Goal: Task Accomplishment & Management: Use online tool/utility

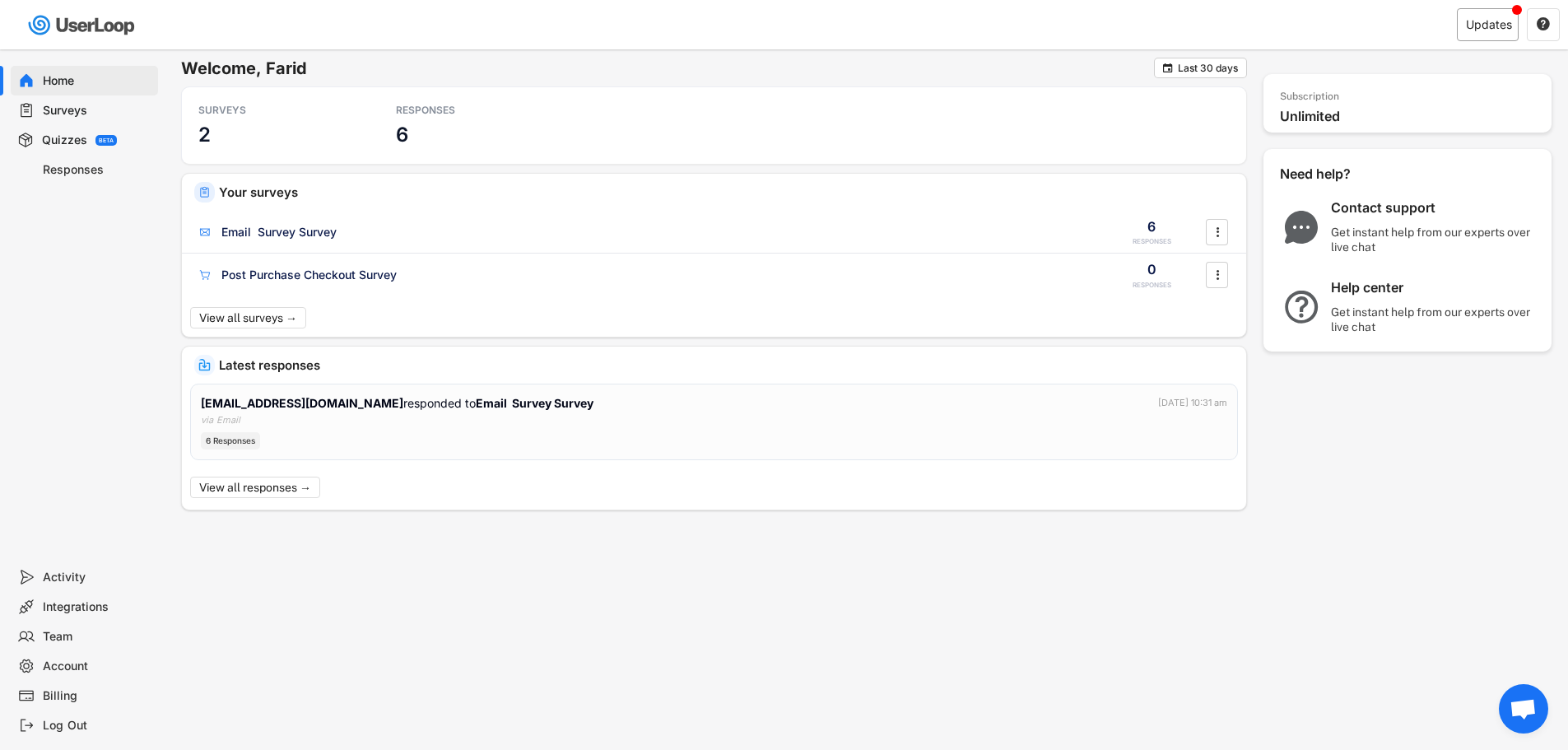
click at [1485, 26] on div "Updates" at bounding box center [1489, 24] width 46 height 12
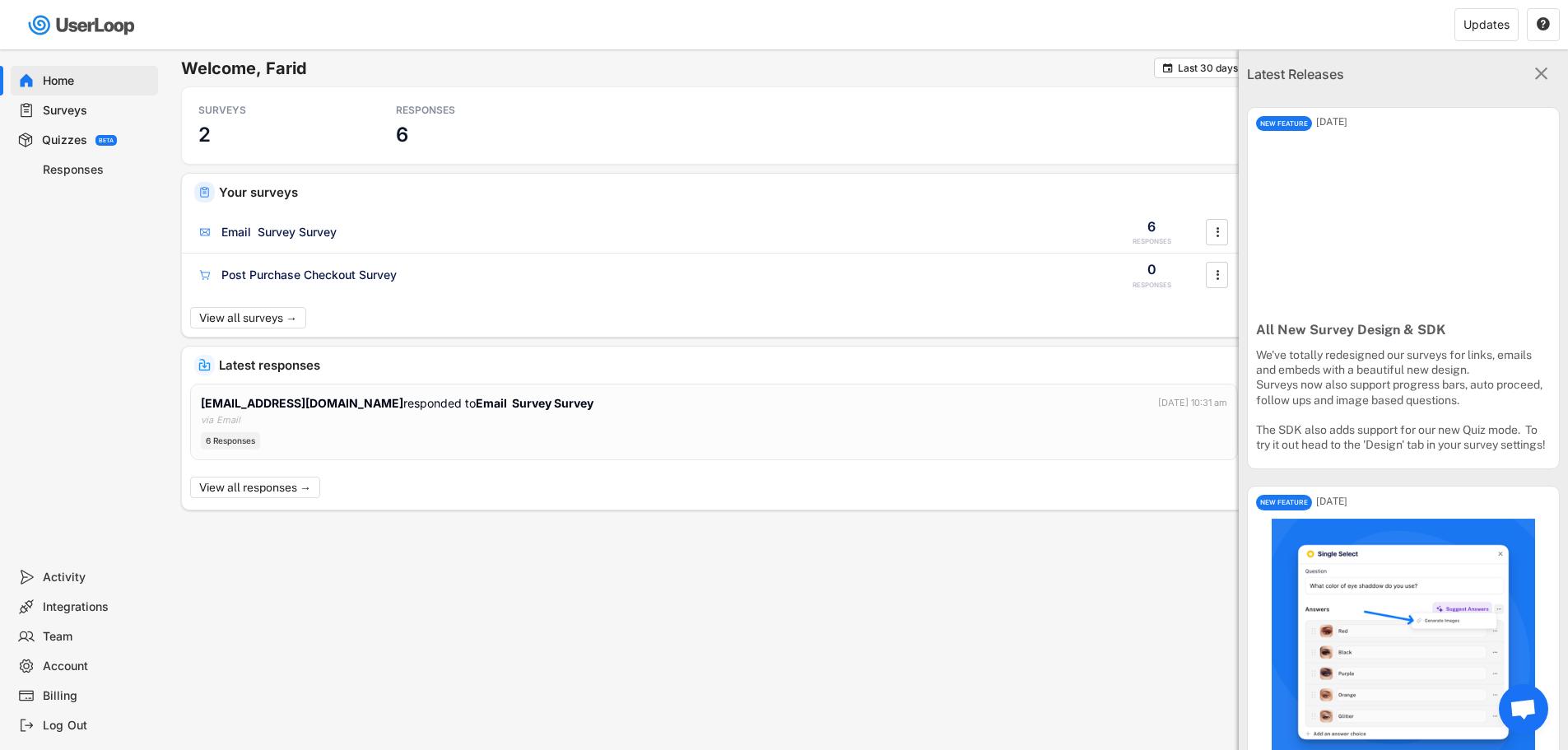
click at [1530, 72] on icon "" at bounding box center [1541, 74] width 22 height 22
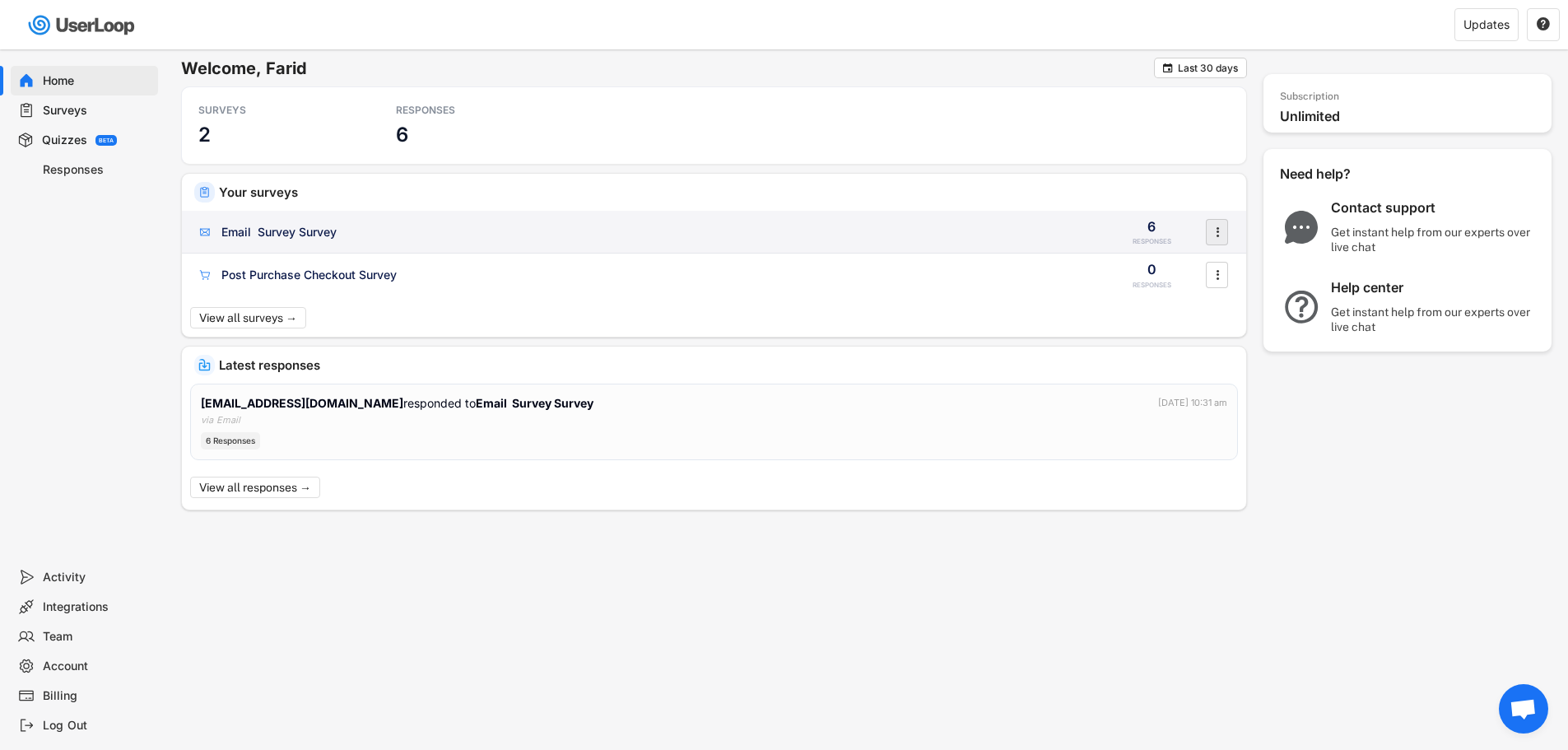
click at [1225, 227] on icon "" at bounding box center [1218, 231] width 16 height 24
click at [862, 237] on div "Email Survey Survey" at bounding box center [644, 232] width 896 height 16
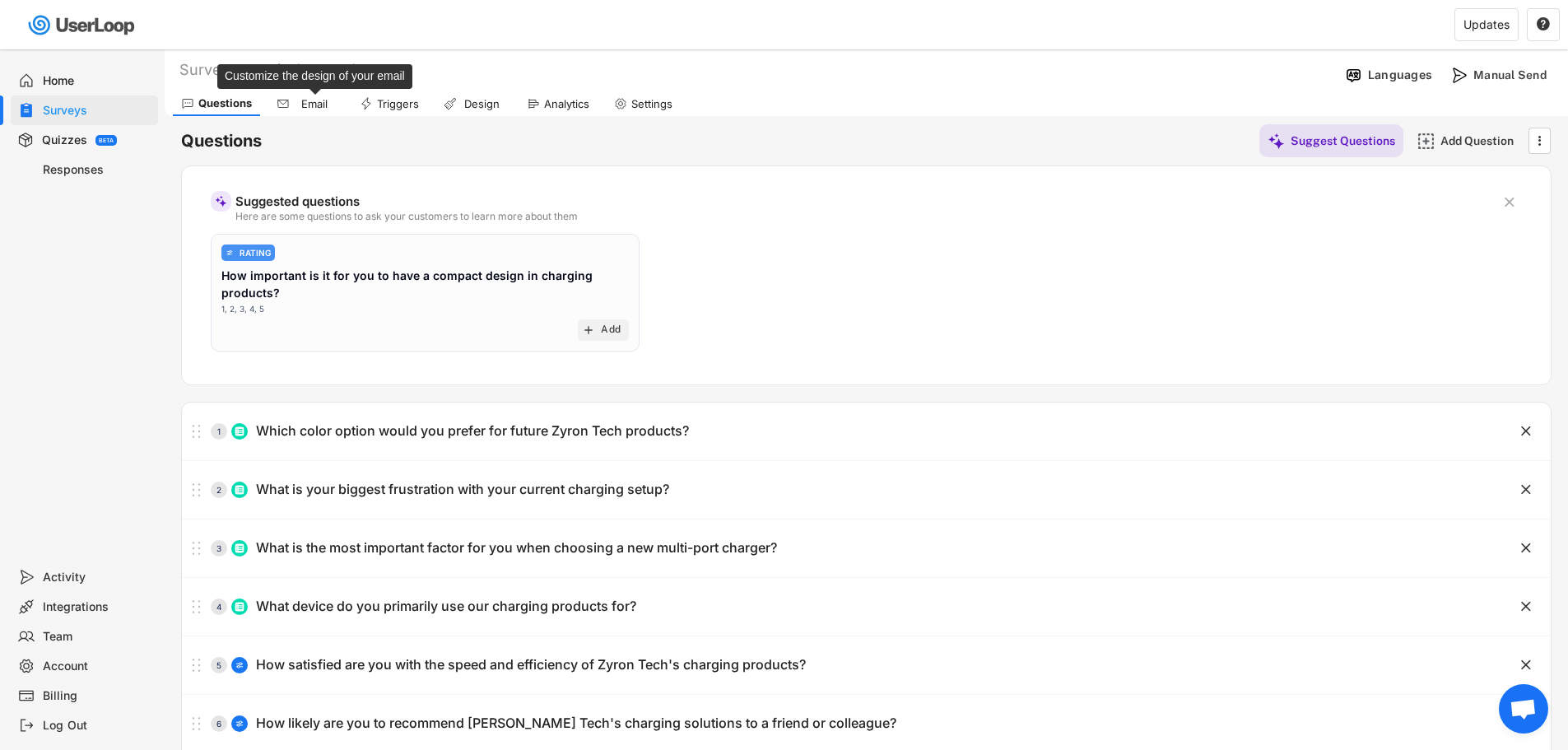
click at [310, 103] on div "Email" at bounding box center [315, 104] width 41 height 14
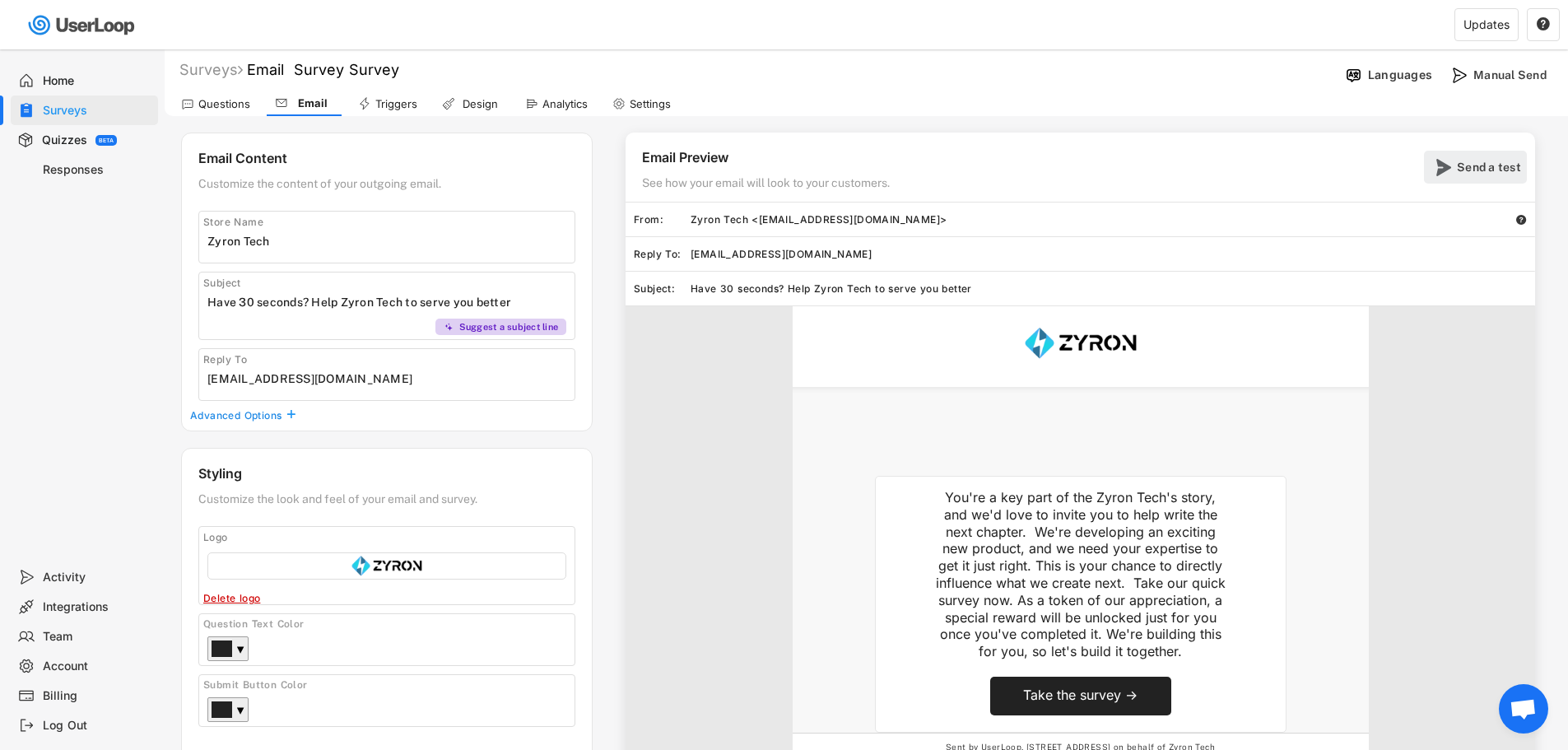
click at [1480, 169] on div "Send a test" at bounding box center [1490, 167] width 66 height 14
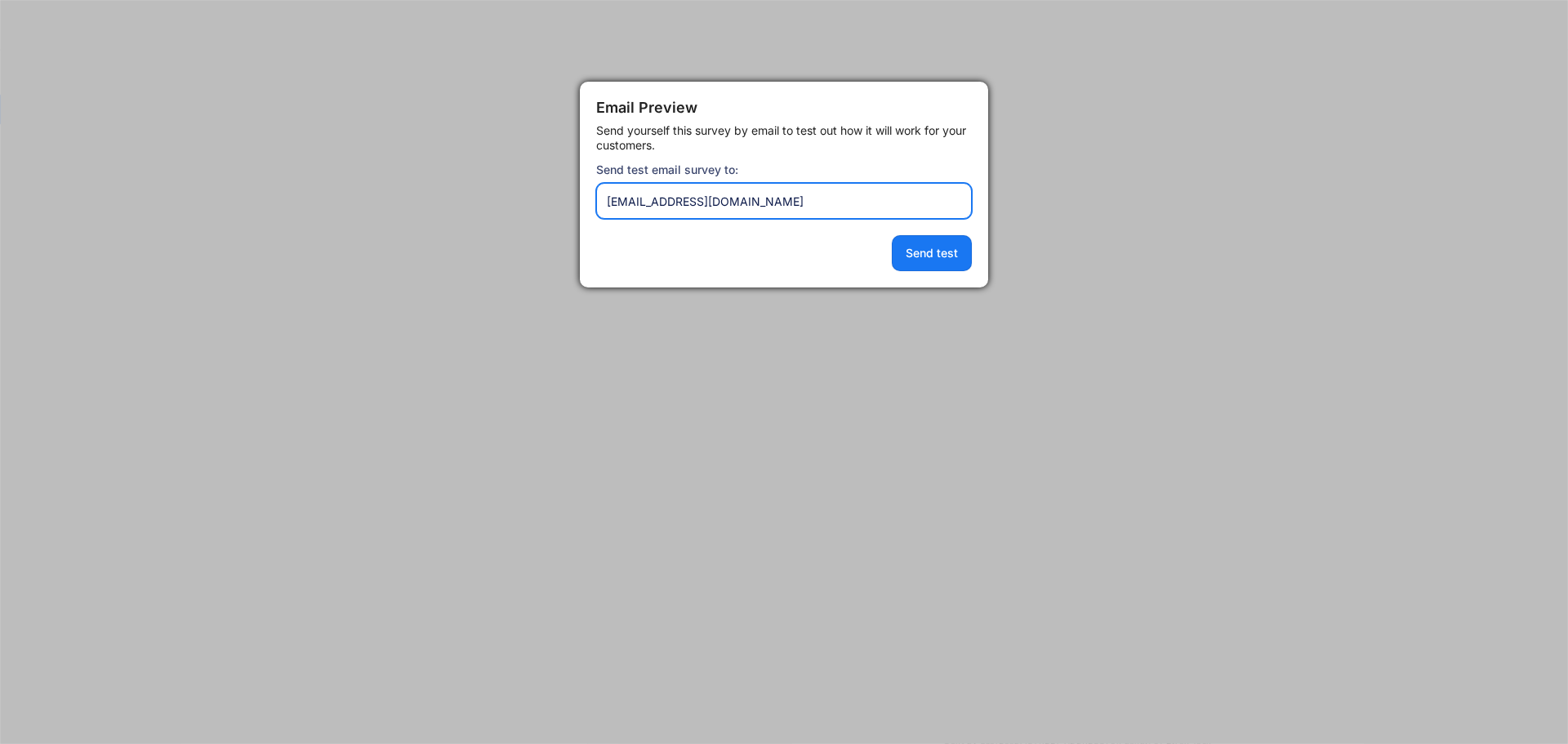
click at [627, 191] on input "input" at bounding box center [784, 201] width 376 height 36
type input "[EMAIL_ADDRESS][DOMAIN_NAME]"
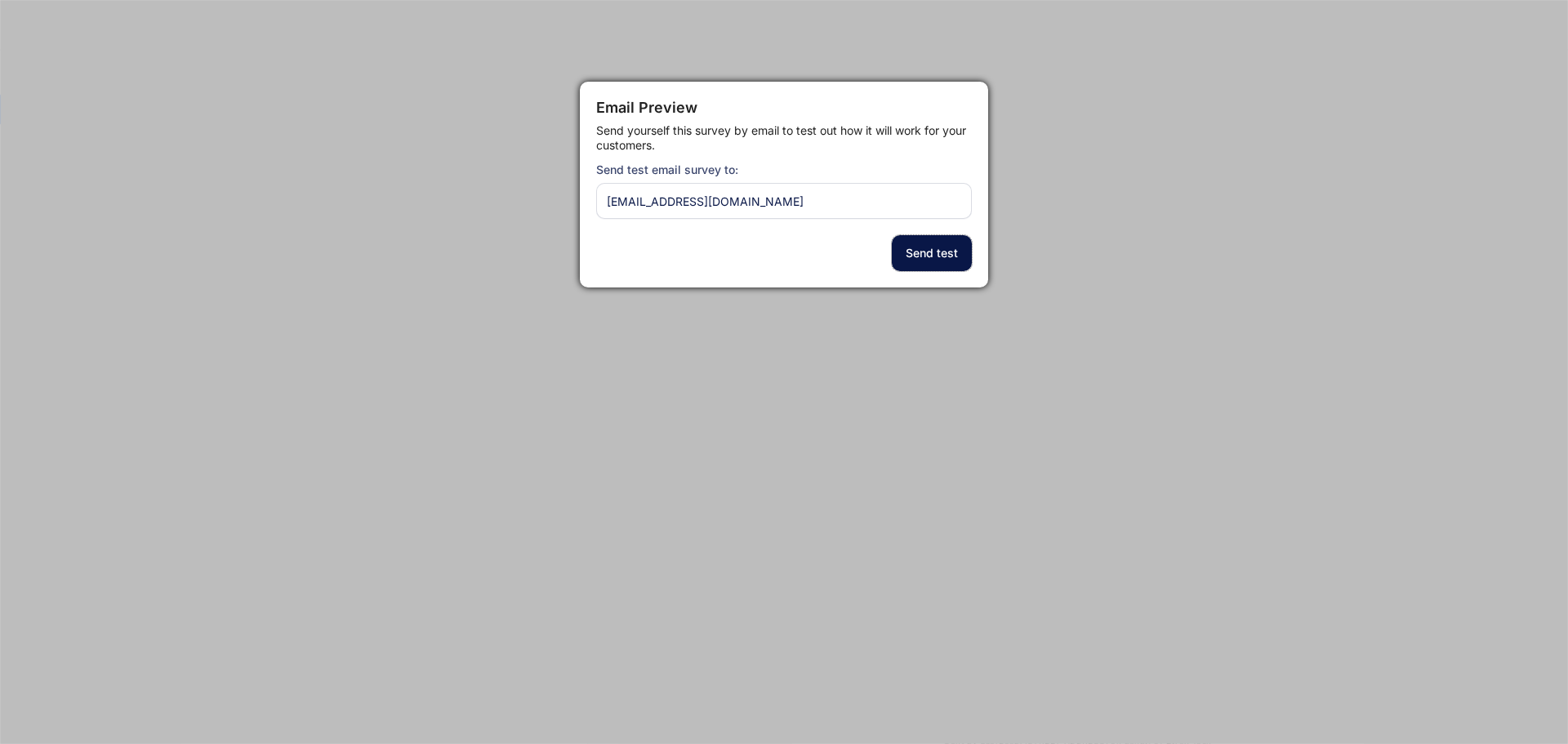
click at [946, 242] on button "Send test" at bounding box center [932, 253] width 80 height 36
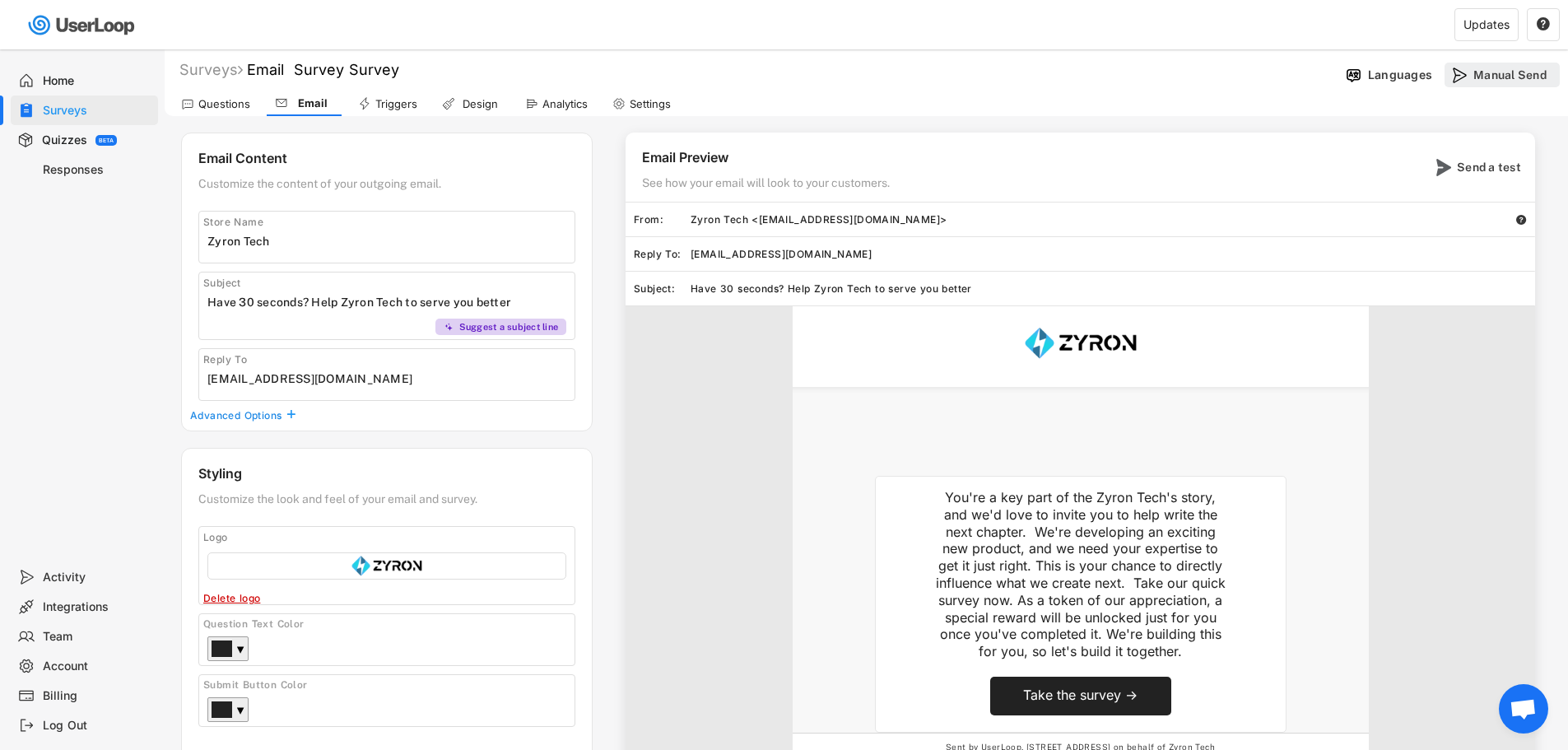
click at [1487, 77] on div "Manual Send" at bounding box center [1514, 75] width 82 height 14
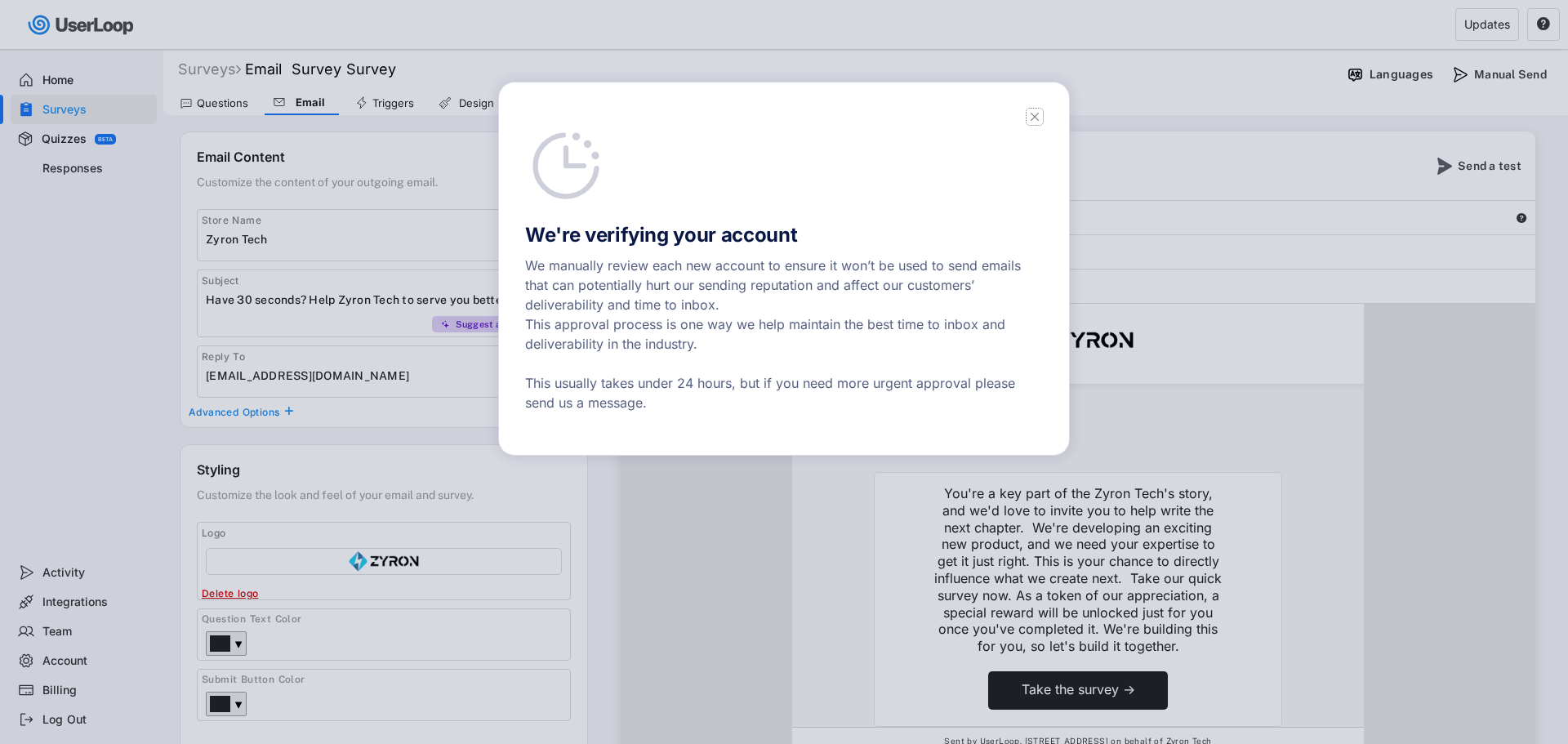
click at [1034, 121] on icon at bounding box center [1035, 117] width 16 height 16
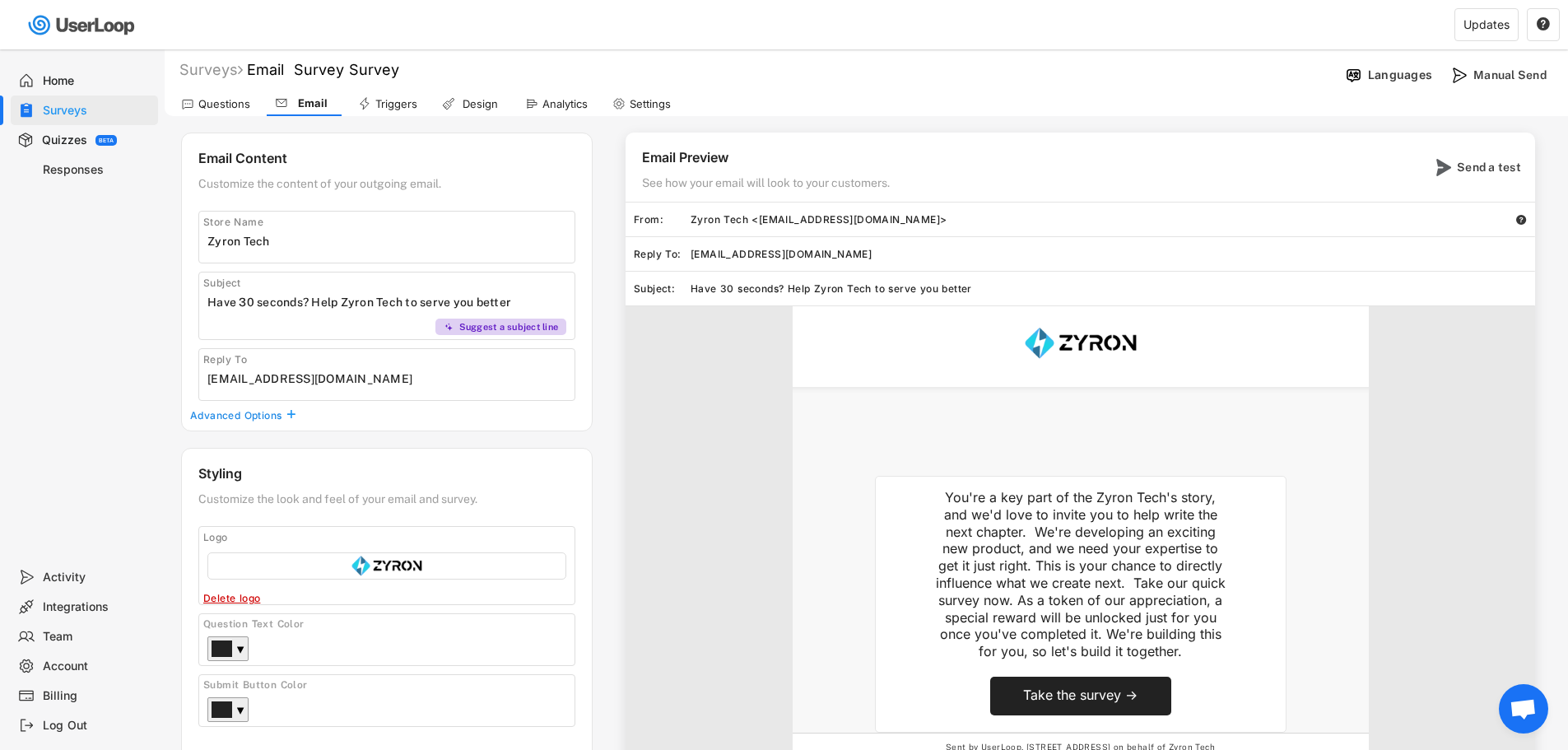
click at [1526, 706] on span "Open chat" at bounding box center [1523, 711] width 27 height 23
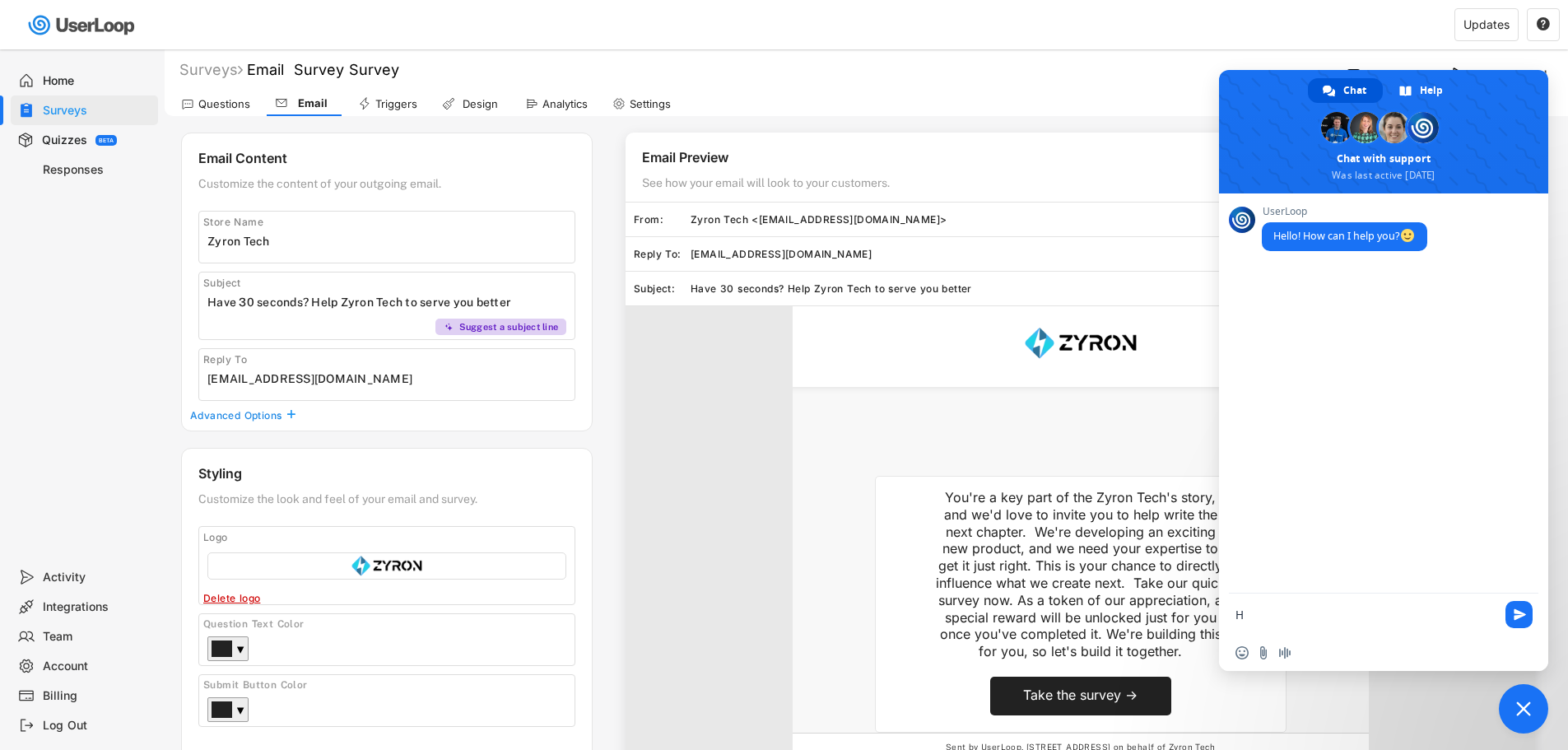
type textarea "Hi"
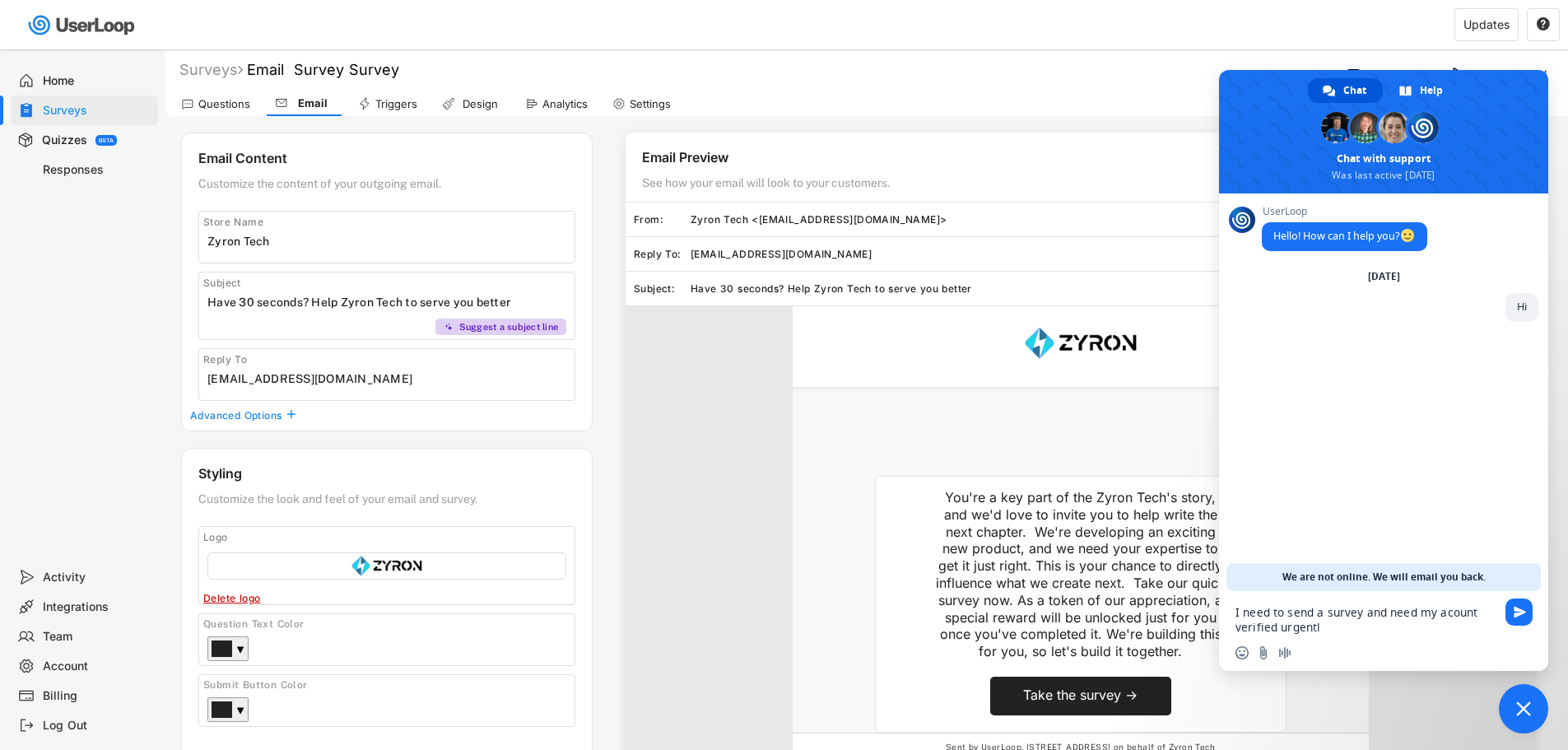
type textarea "I need to send a survey and need my acount verified urgently"
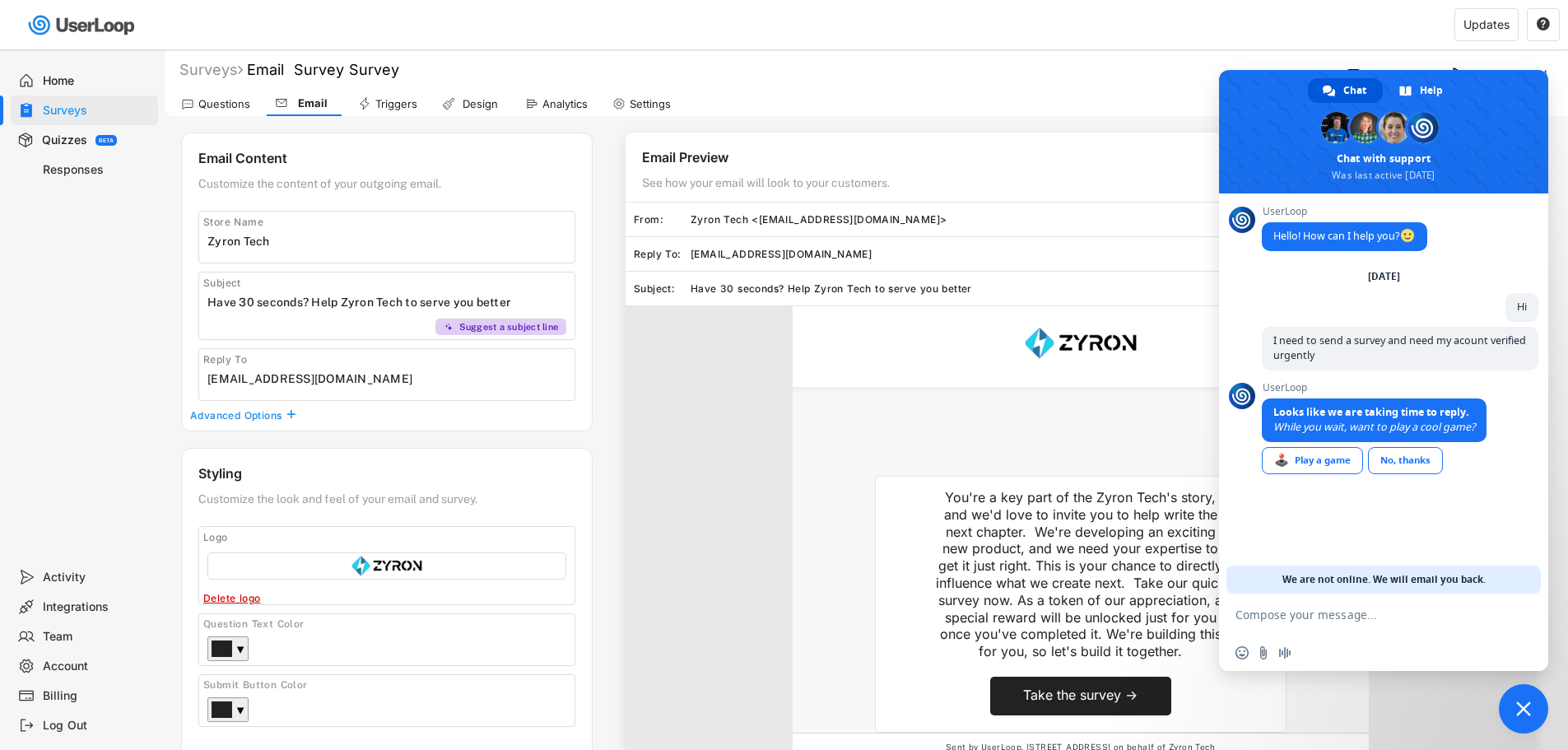
click at [709, 451] on div "You're a key part of the Zyron Tech's story, and we'd love to invite you to hel…" at bounding box center [1080, 577] width 910 height 543
click at [399, 110] on div "Triggers" at bounding box center [396, 104] width 42 height 14
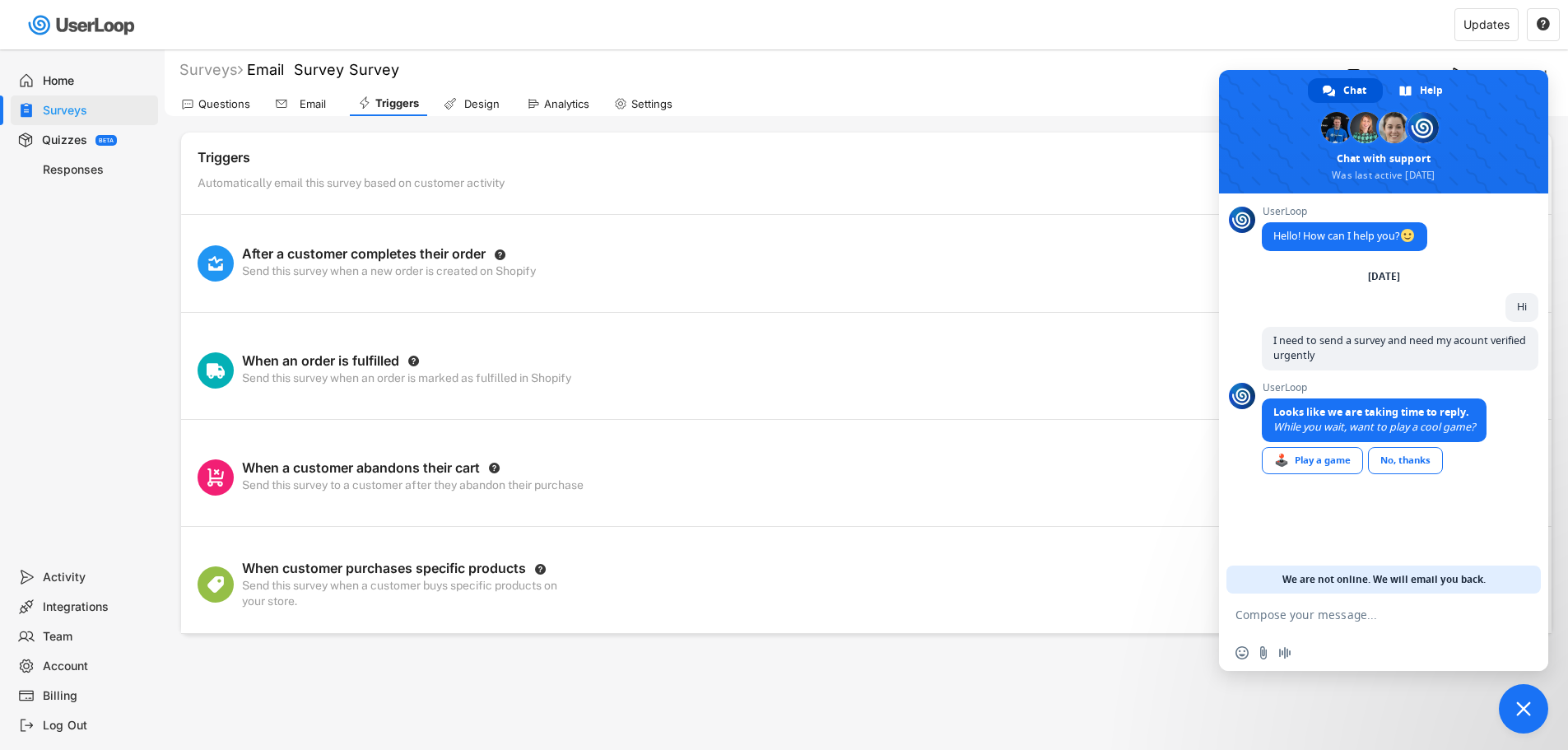
click at [312, 106] on div "Email" at bounding box center [313, 104] width 41 height 14
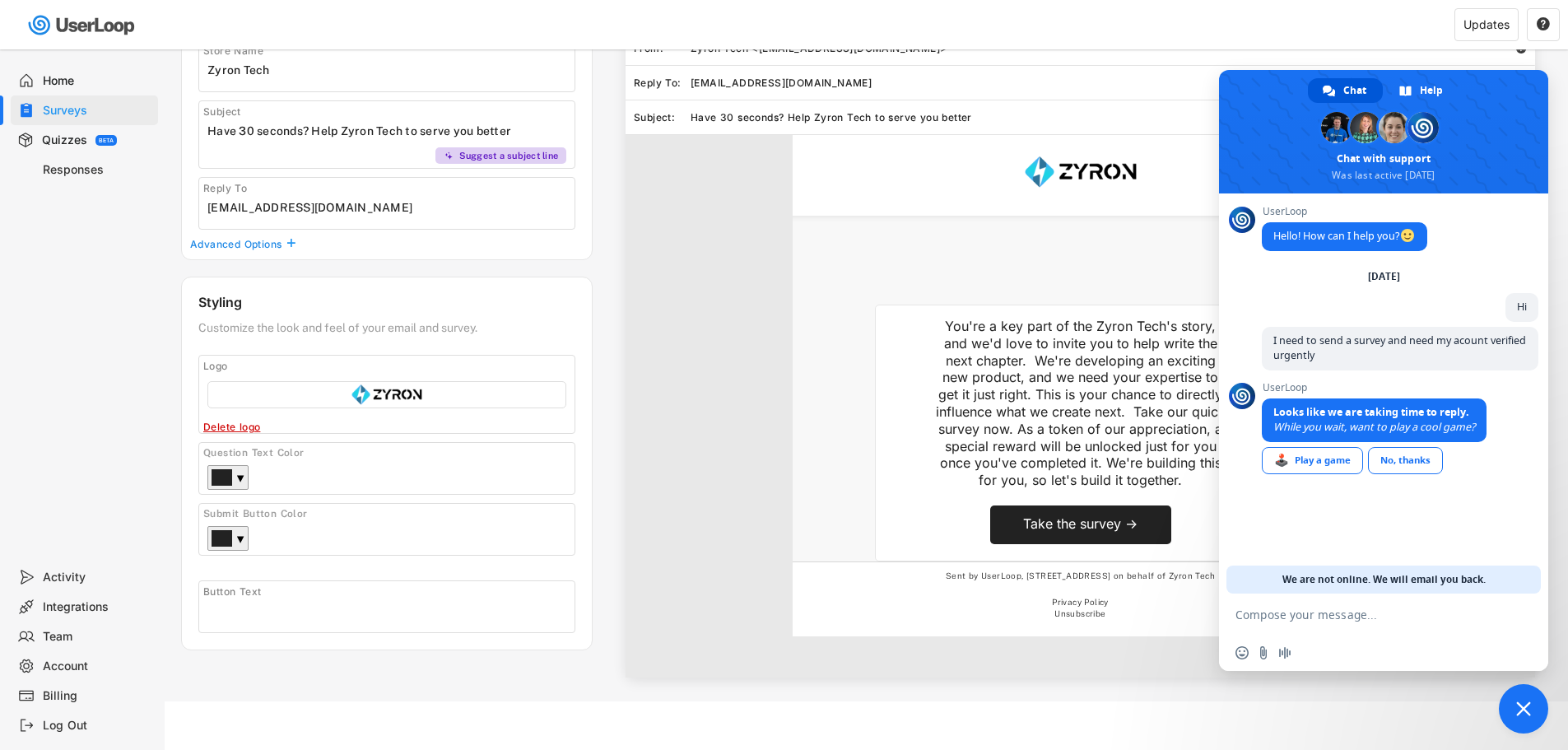
scroll to position [172, 0]
click at [1518, 715] on span "Close chat" at bounding box center [1524, 709] width 14 height 14
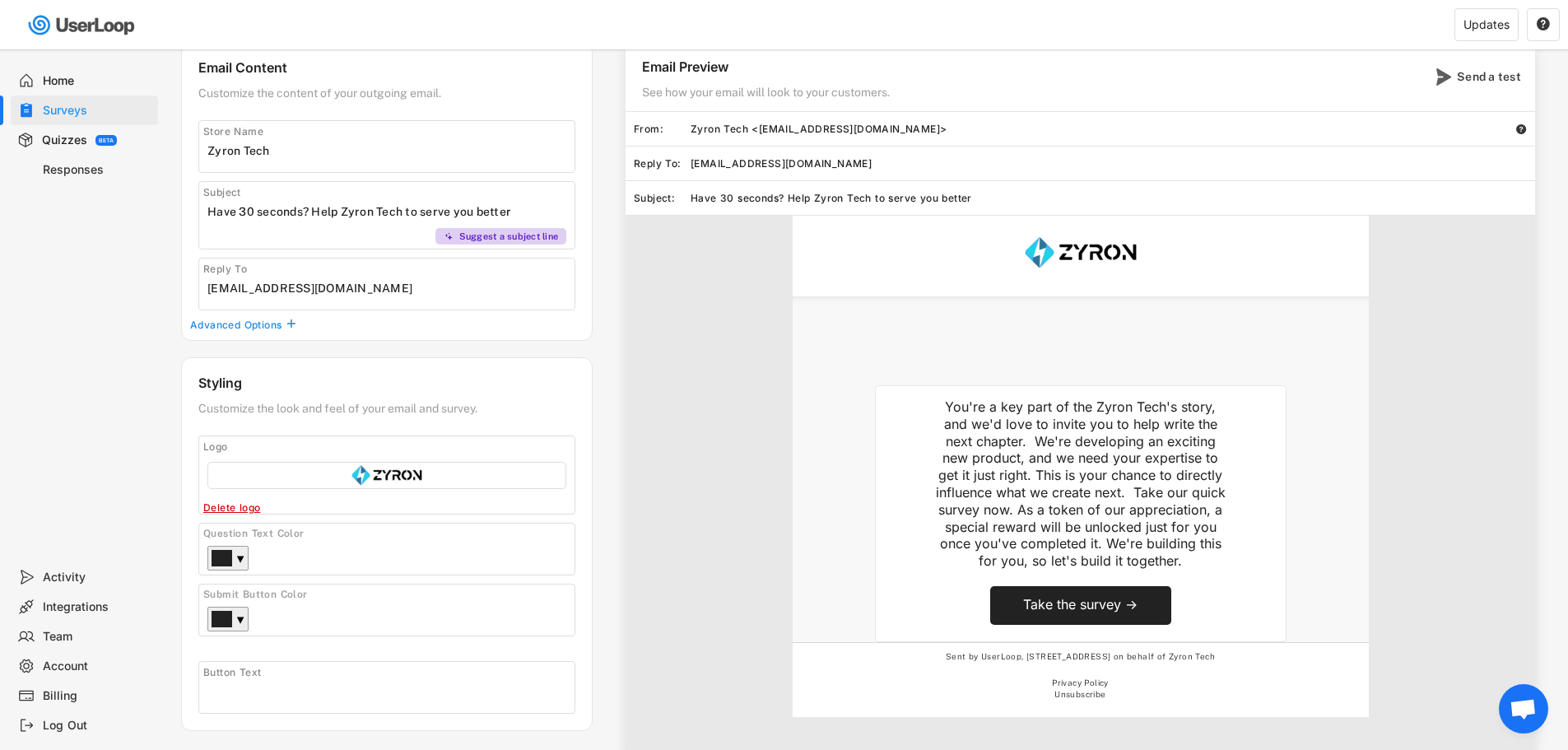
scroll to position [0, 0]
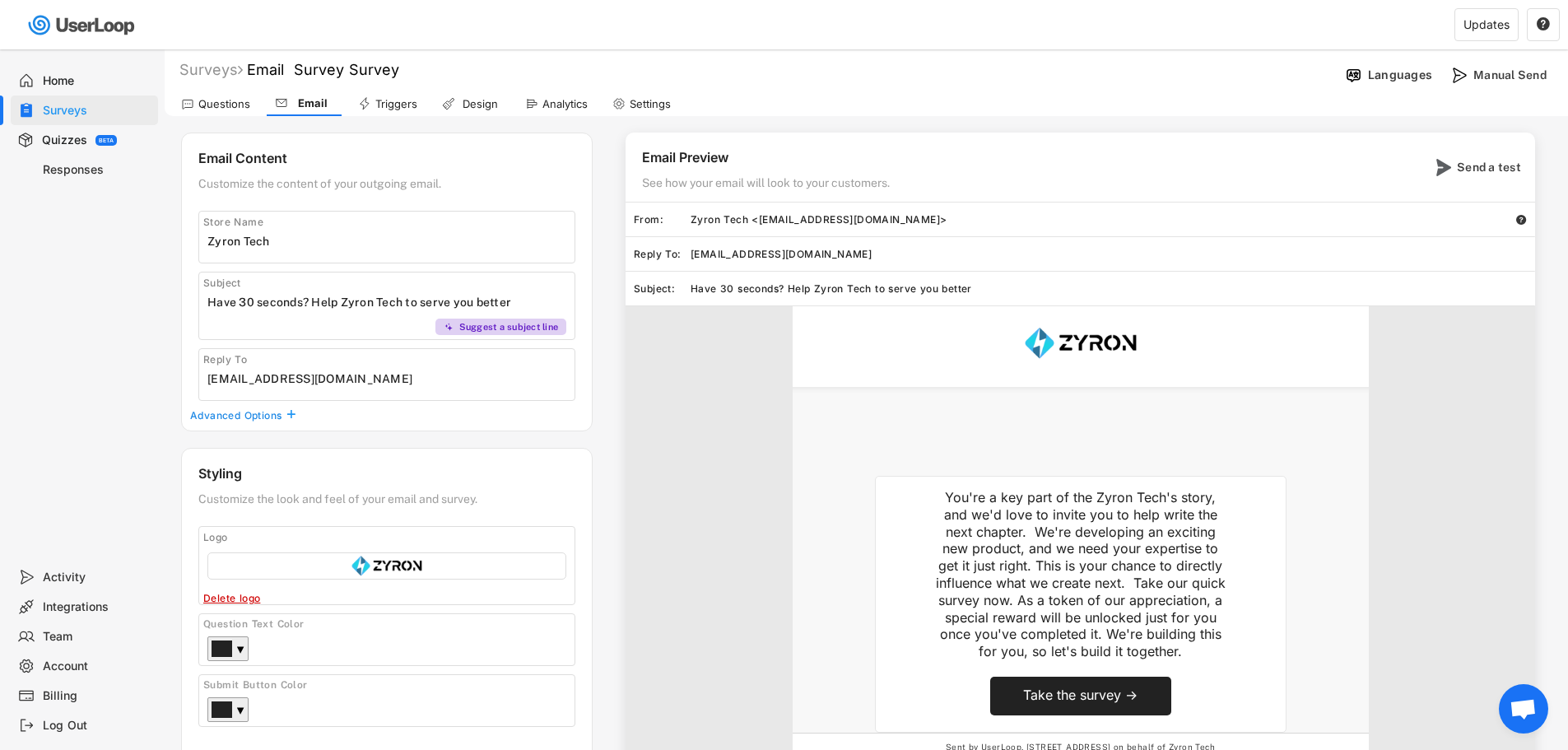
click at [222, 106] on div "Questions" at bounding box center [224, 104] width 52 height 14
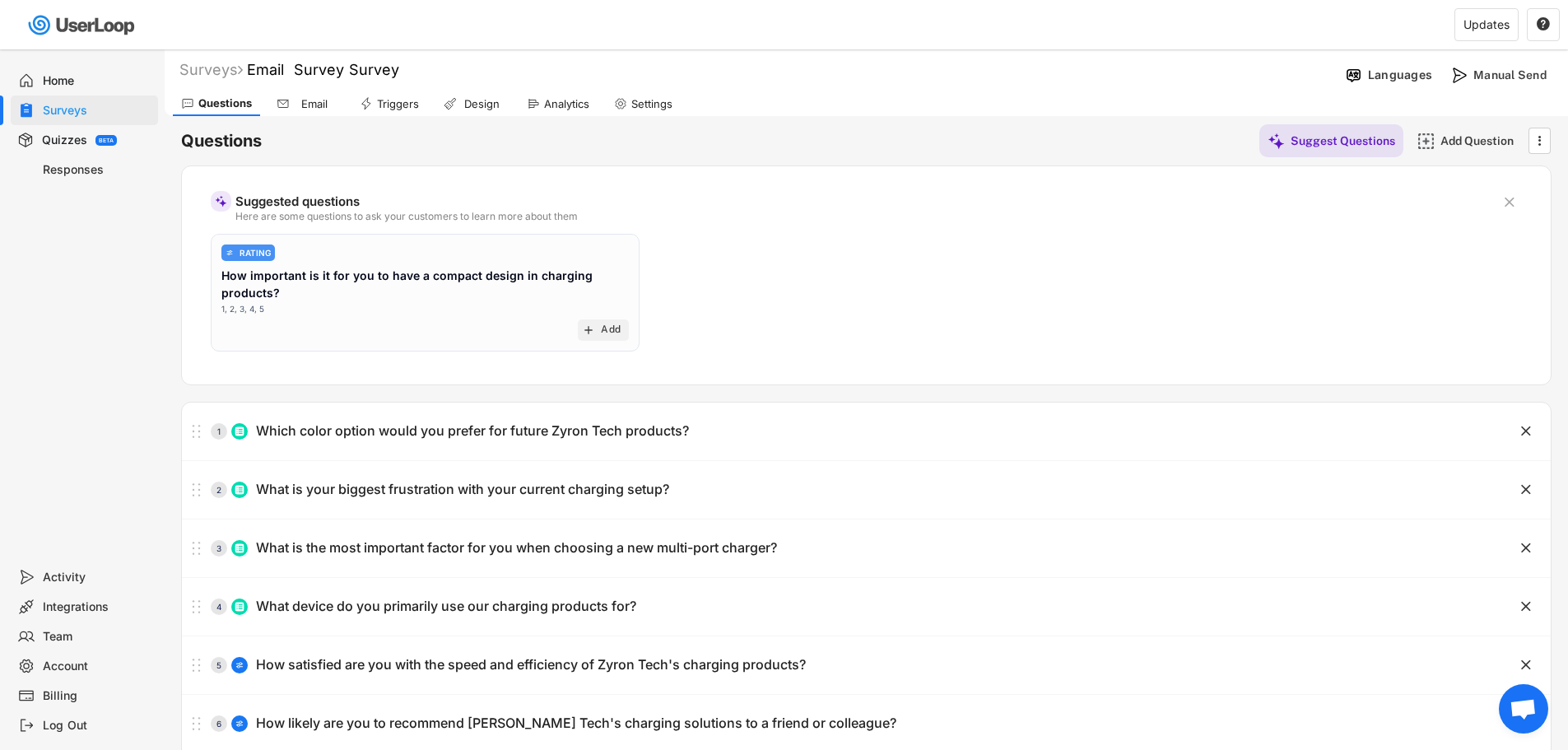
click at [629, 111] on div "Settings" at bounding box center [643, 104] width 75 height 24
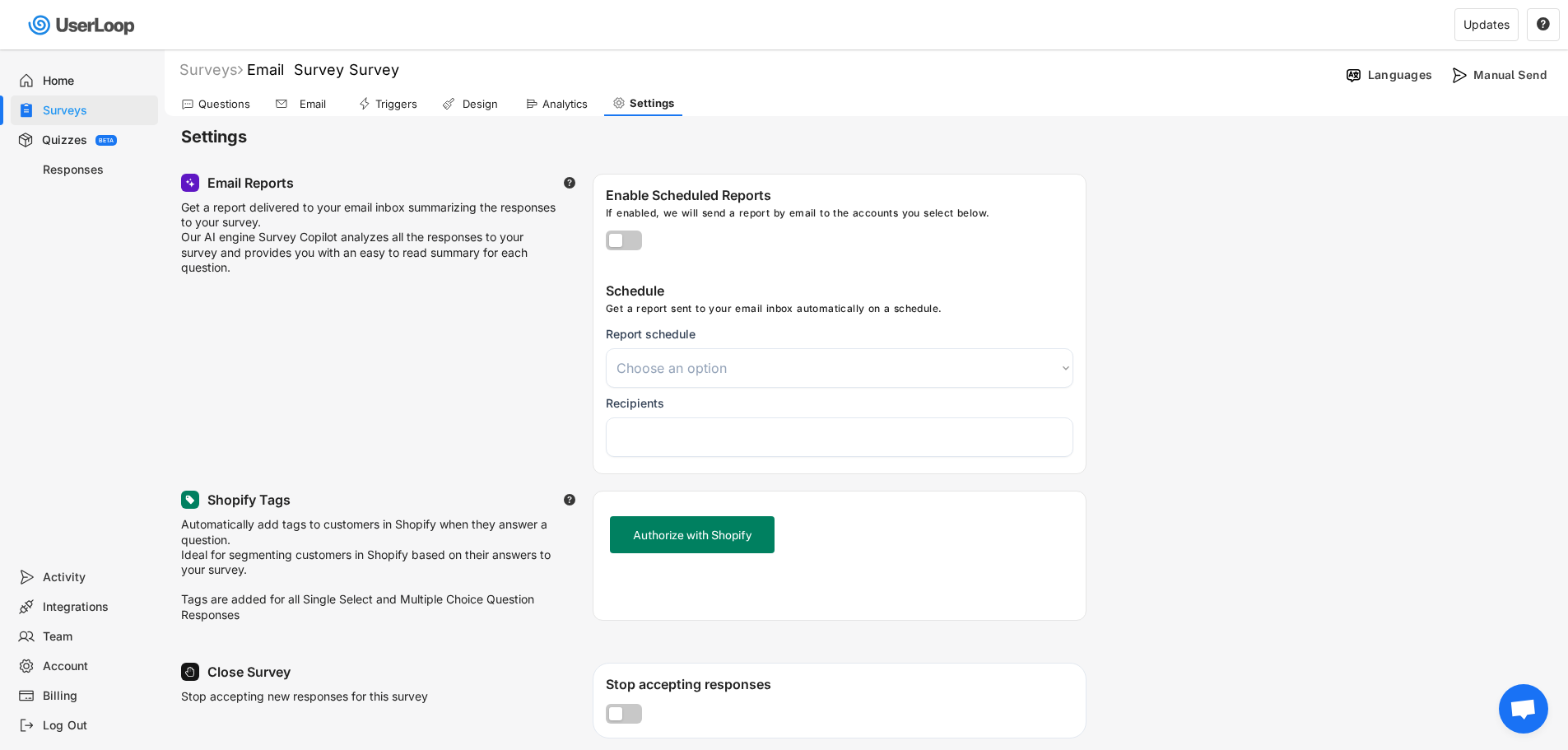
select select
click at [302, 103] on div "Email" at bounding box center [313, 104] width 41 height 14
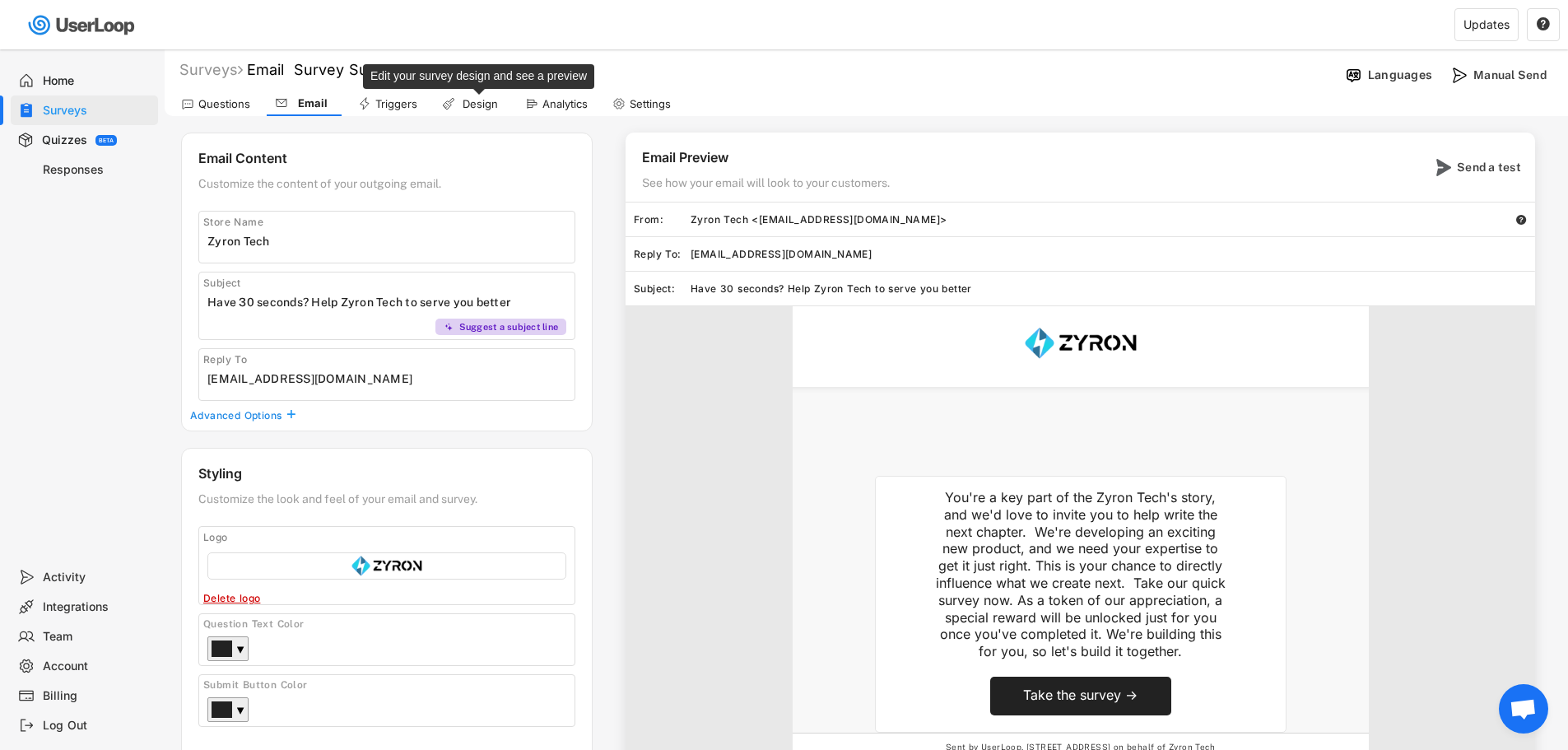
click at [473, 104] on div "Design" at bounding box center [480, 104] width 41 height 14
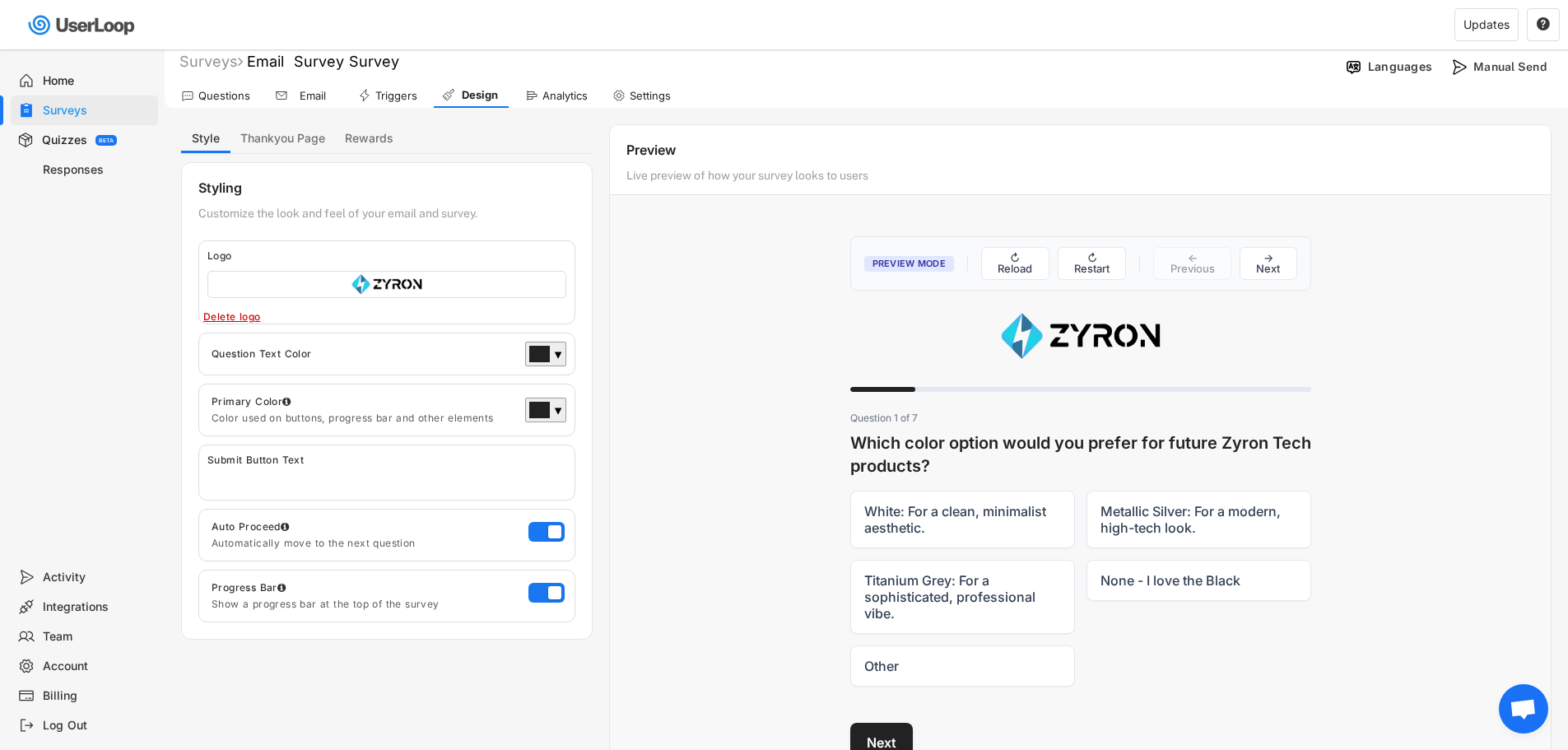
scroll to position [7, 0]
click at [266, 140] on button "Thankyou Page" at bounding box center [283, 140] width 104 height 29
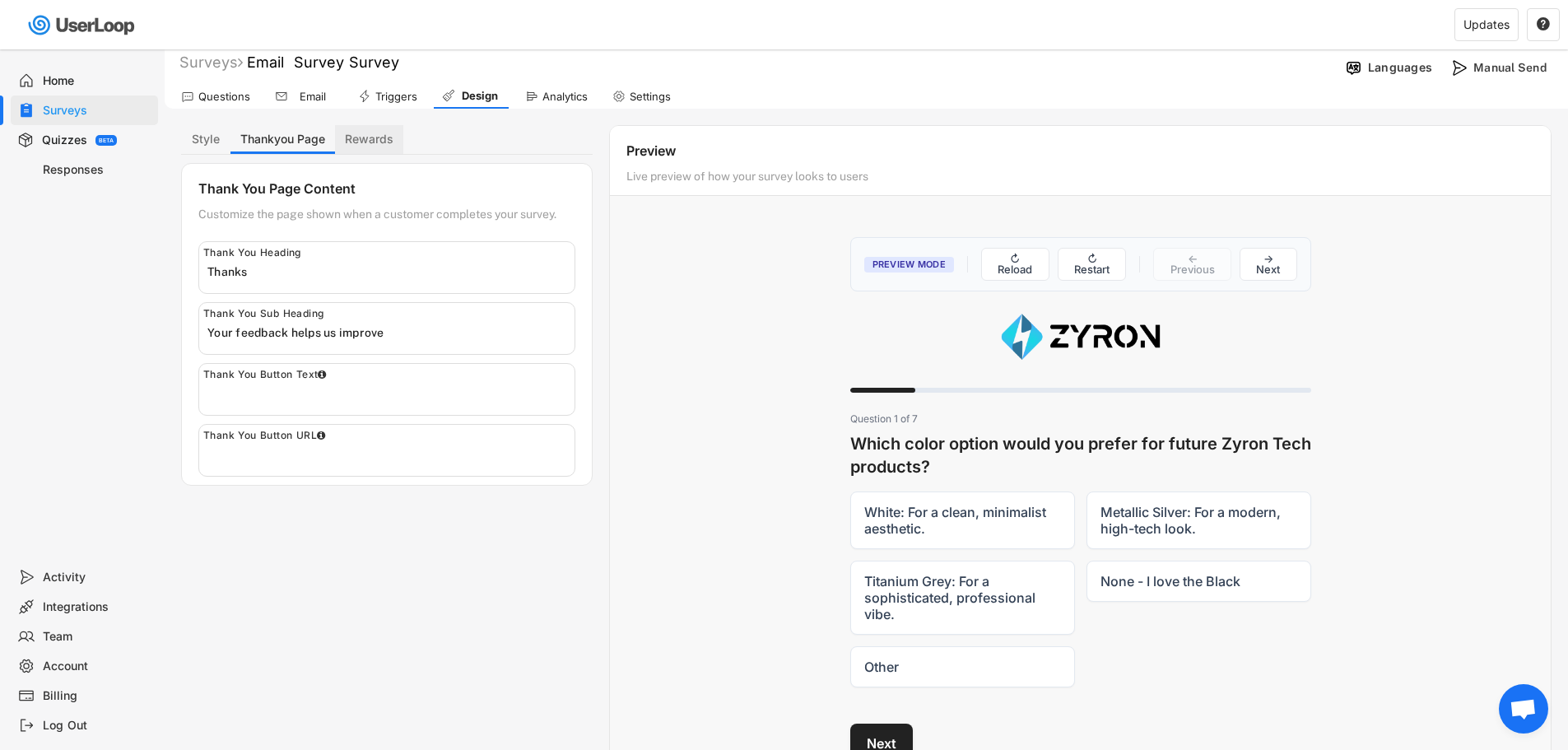
click at [360, 144] on button "Rewards" at bounding box center [369, 140] width 68 height 29
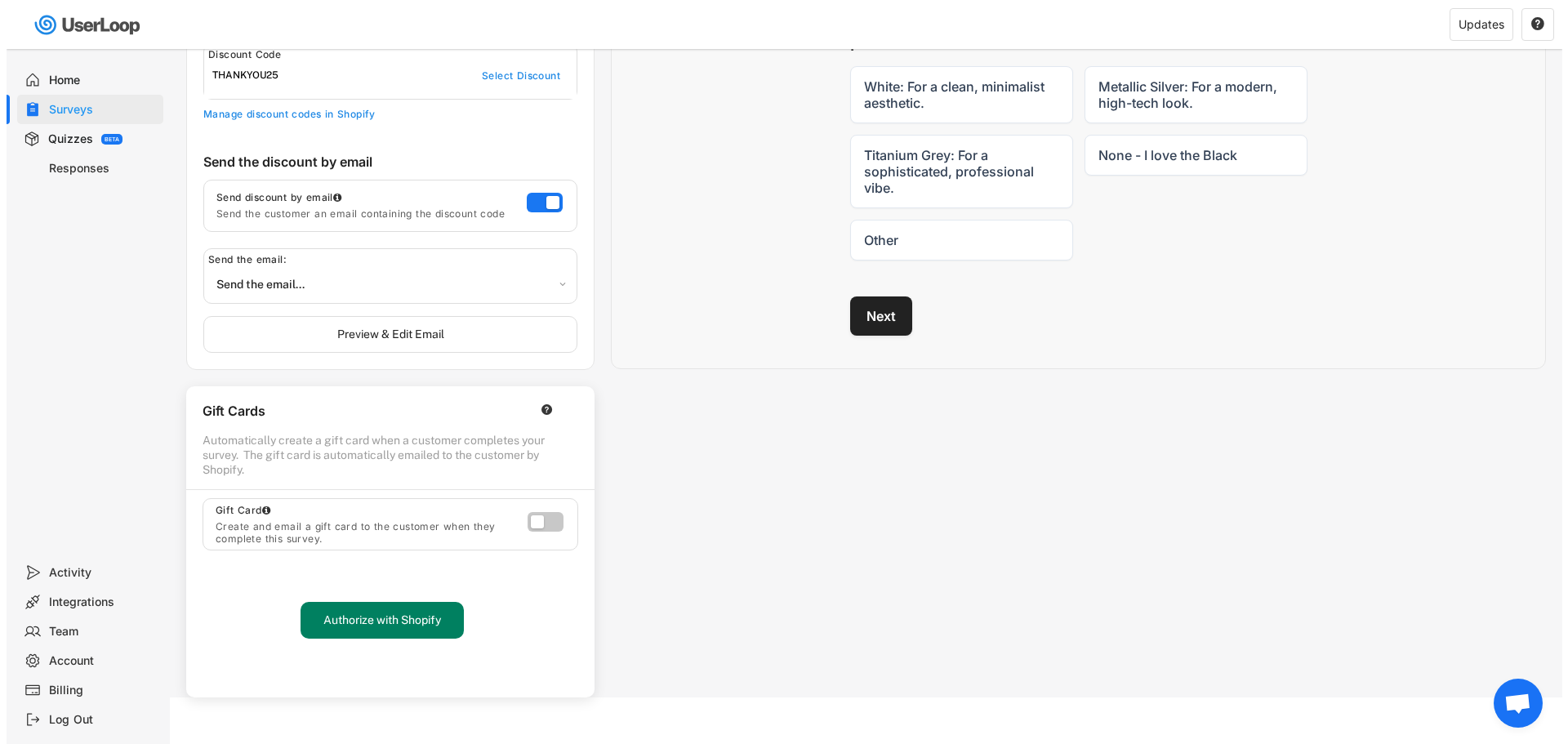
scroll to position [431, 0]
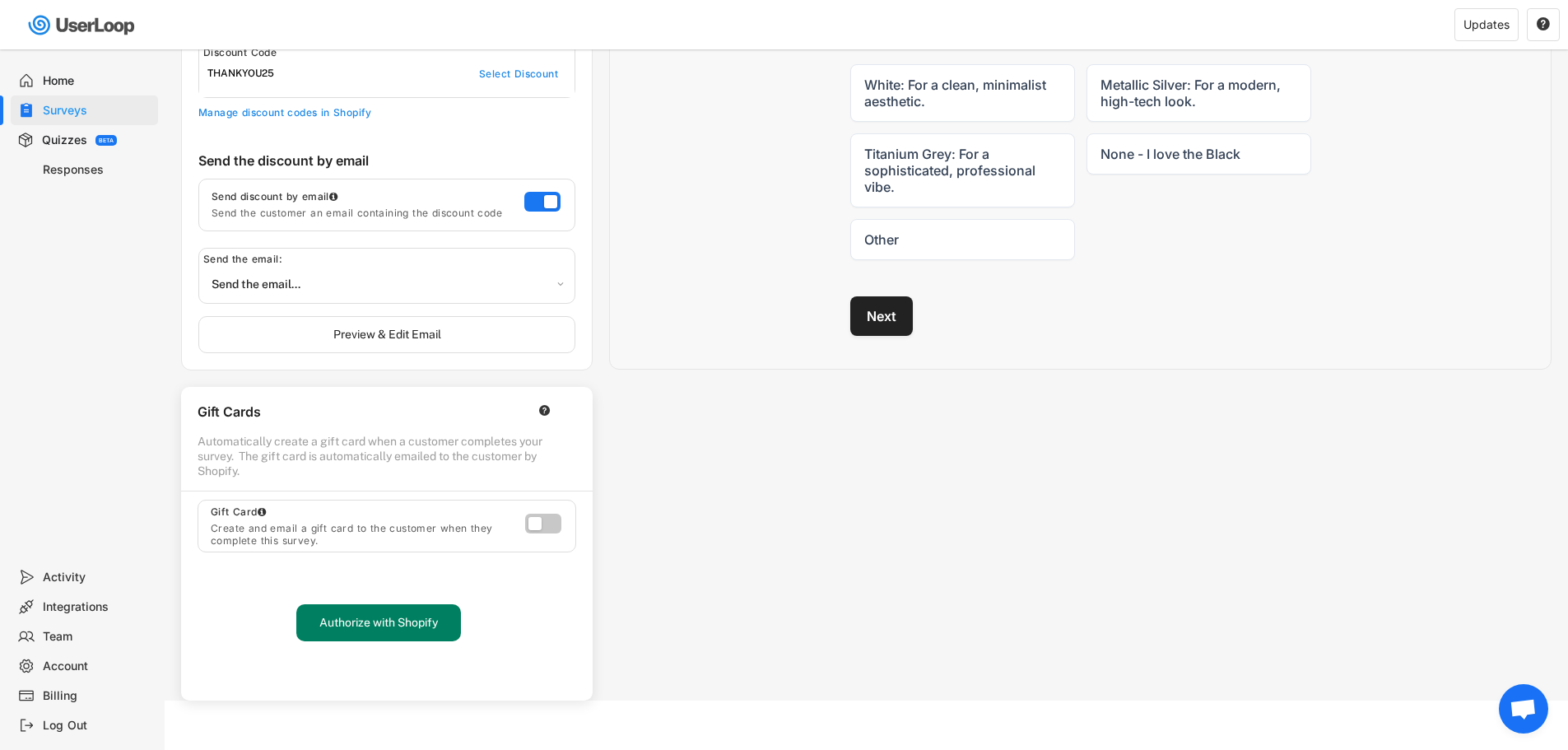
click at [309, 289] on select "Send the email... Immediately in 1 hour in 6 hours [DATE] [DATE] [DATE] [DATE] …" at bounding box center [386, 285] width 359 height 29
click at [337, 343] on button "Preview & Edit Email" at bounding box center [386, 334] width 377 height 37
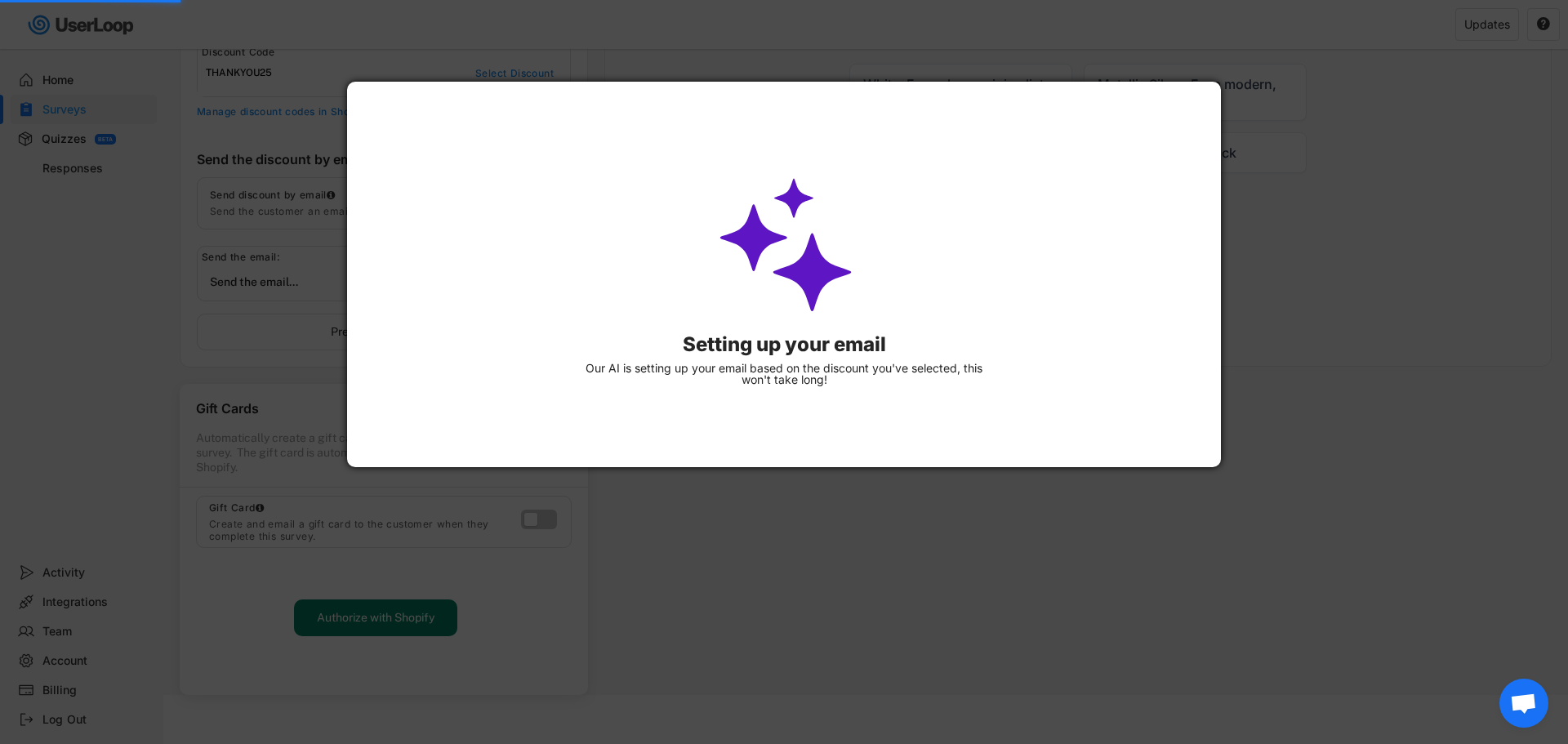
type input "Your Exclusive 25% Reward"
type input "Your Exclusive 25% Off Coupon Inside - Come Back to Zyron Tech!"
type input "🎉 Enjoy 25% off your next Zyron Tech purchase for completing our Email Survey S…"
type input "Your Exclusive 25% Reward"
type input "Your Exclusive 25% Off Coupon Inside - Come Back to Zyron Tech!"
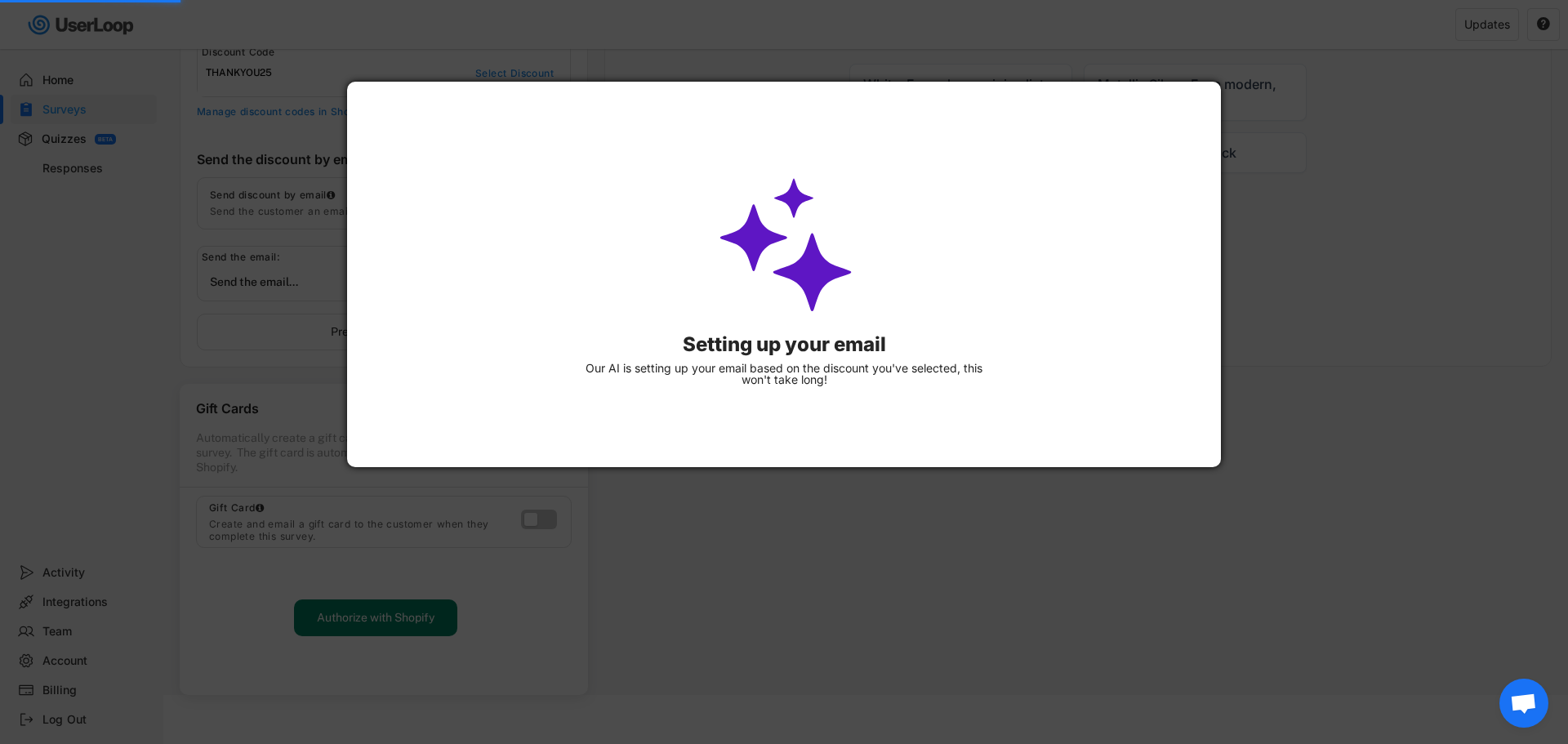
type input "25% Off for You"
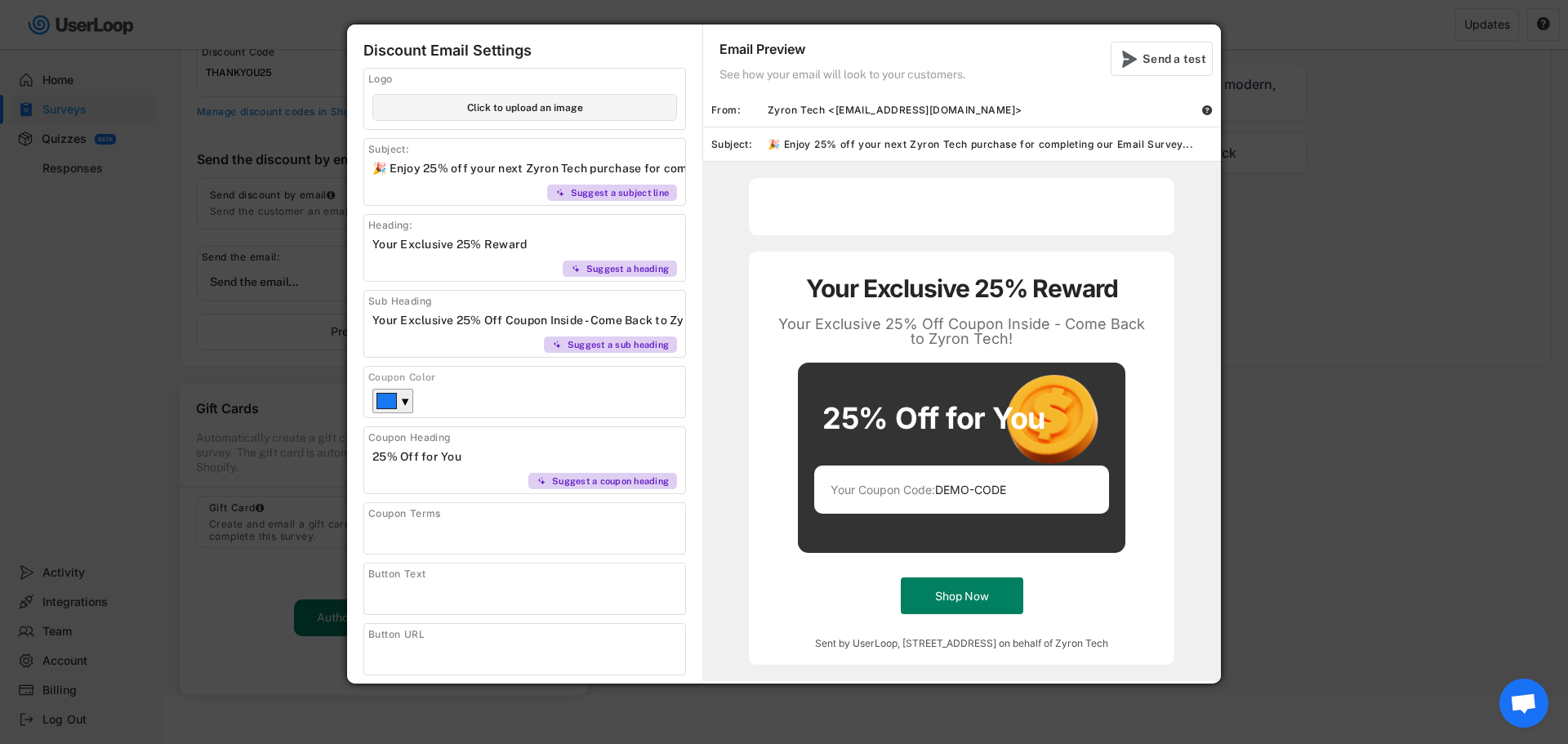
click at [526, 111] on input "file" at bounding box center [524, 107] width 303 height 25
type input "C:\fakepath\1-01.png"
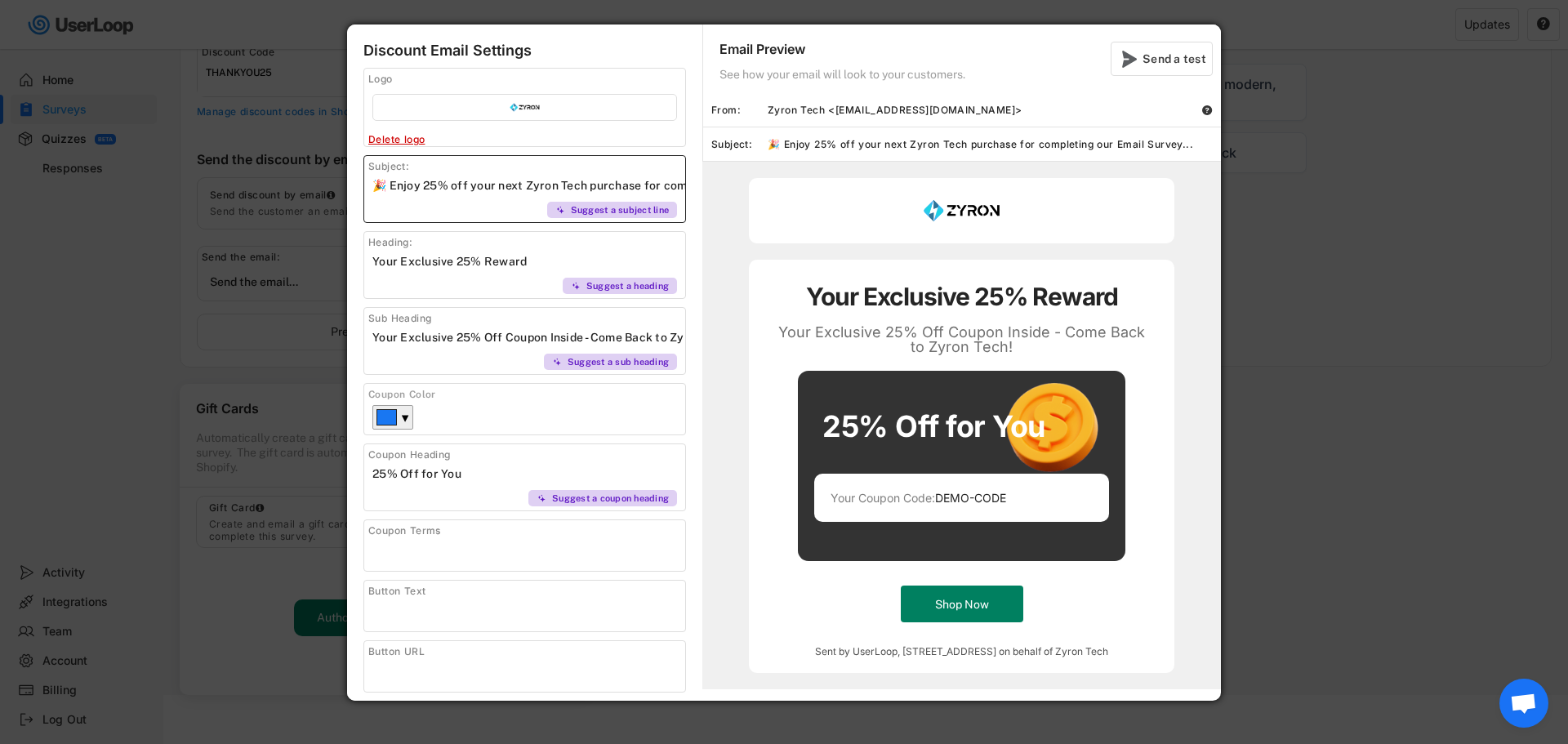
click at [511, 182] on input "input" at bounding box center [529, 185] width 313 height 24
drag, startPoint x: 511, startPoint y: 182, endPoint x: 659, endPoint y: 270, distance: 172.2
click at [708, 201] on div "Discount Email Settings Logo Click to upload an image Delete logo Subject: Sugg…" at bounding box center [784, 362] width 874 height 676
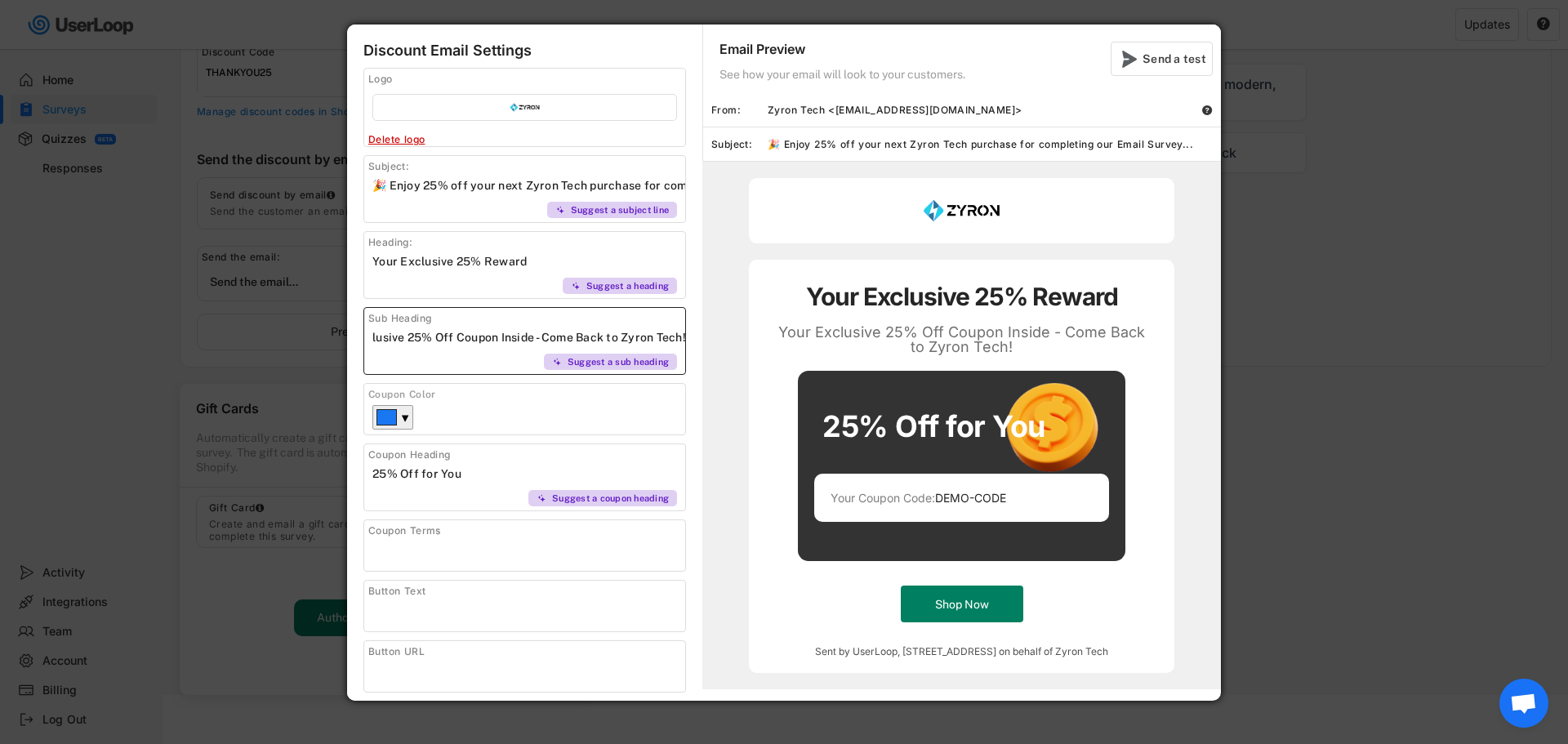
drag, startPoint x: 532, startPoint y: 338, endPoint x: 754, endPoint y: 342, distance: 222.0
click at [754, 342] on div "Discount Email Settings Logo Click to upload an image Delete logo Subject: Sugg…" at bounding box center [784, 362] width 874 height 676
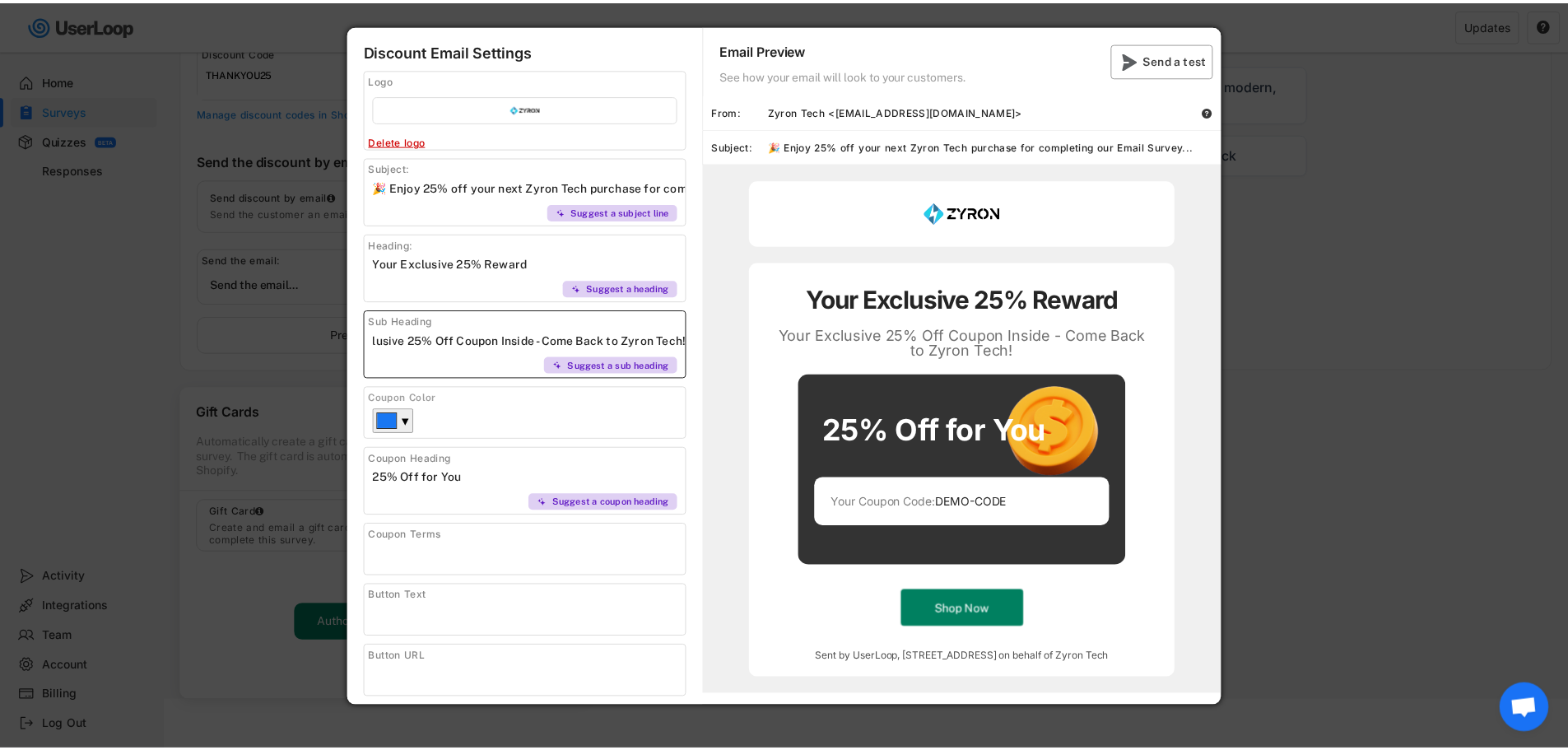
scroll to position [0, 0]
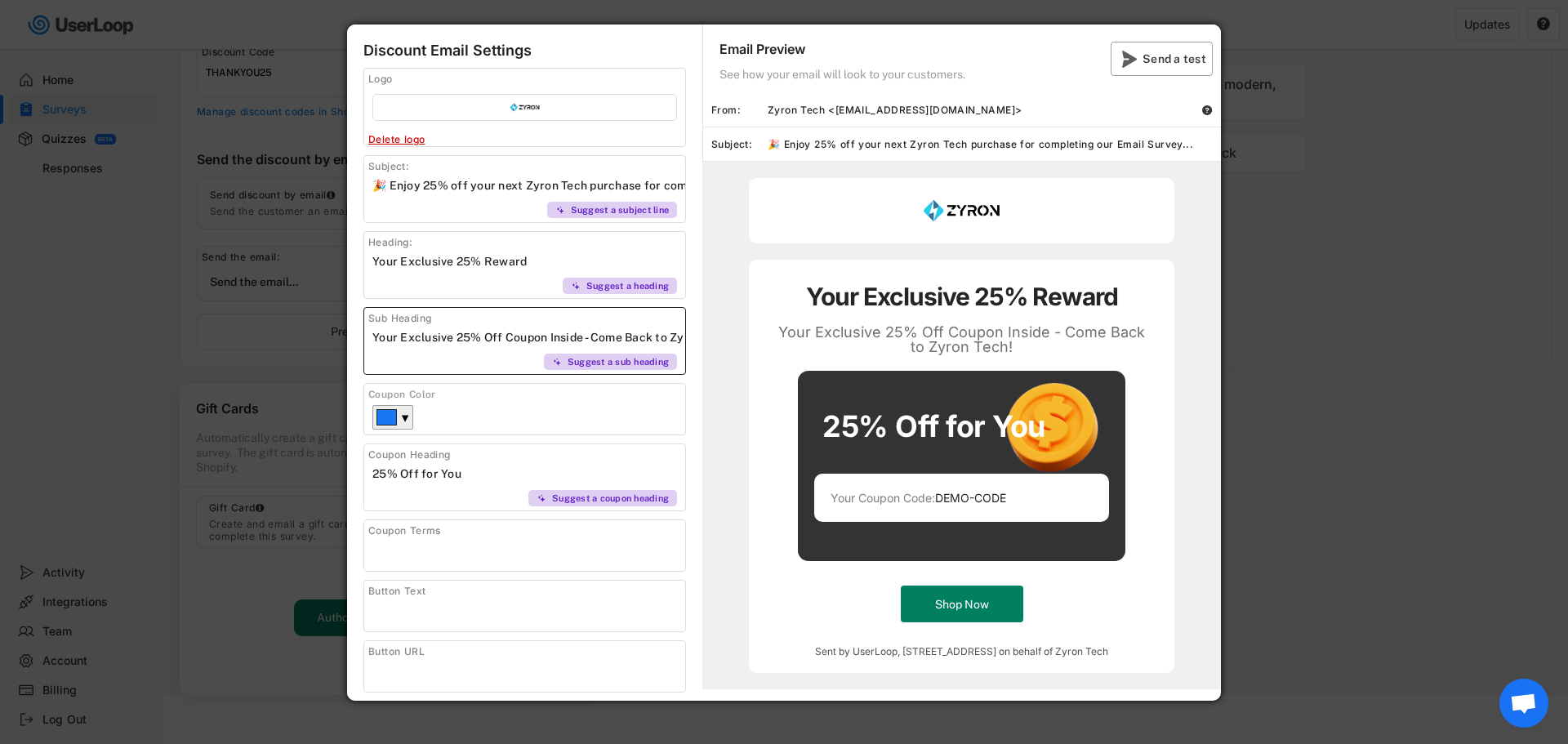
click at [1151, 58] on div "Send a test" at bounding box center [1175, 59] width 65 height 14
click at [521, 100] on input "file" at bounding box center [524, 107] width 303 height 25
click at [505, 105] on input "file" at bounding box center [524, 107] width 303 height 25
click at [509, 110] on input "file" at bounding box center [524, 107] width 303 height 25
type input "C:\fakepath\logo.png"
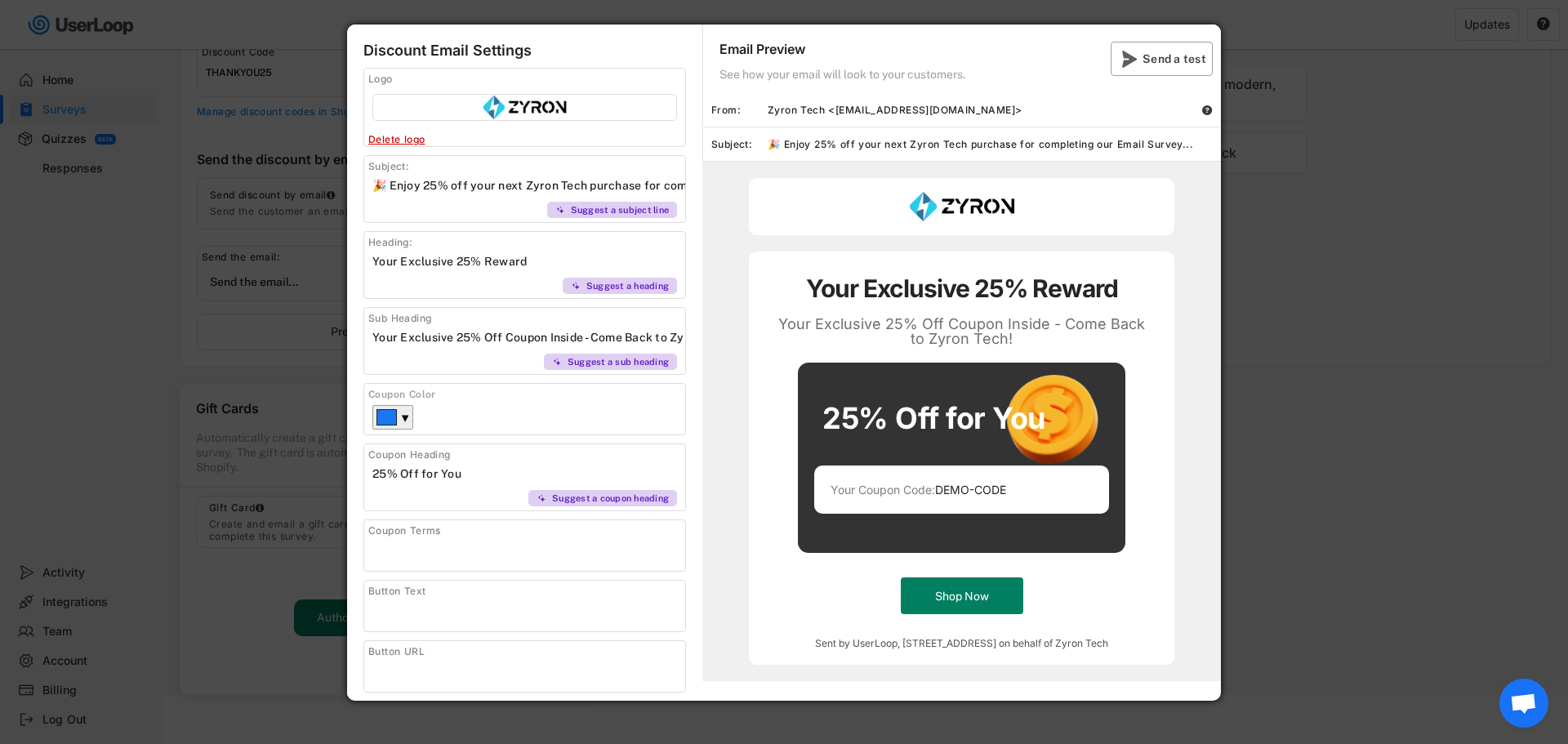
click at [1141, 56] on div "Send a test" at bounding box center [1162, 59] width 102 height 34
click at [1307, 248] on div at bounding box center [784, 372] width 1568 height 744
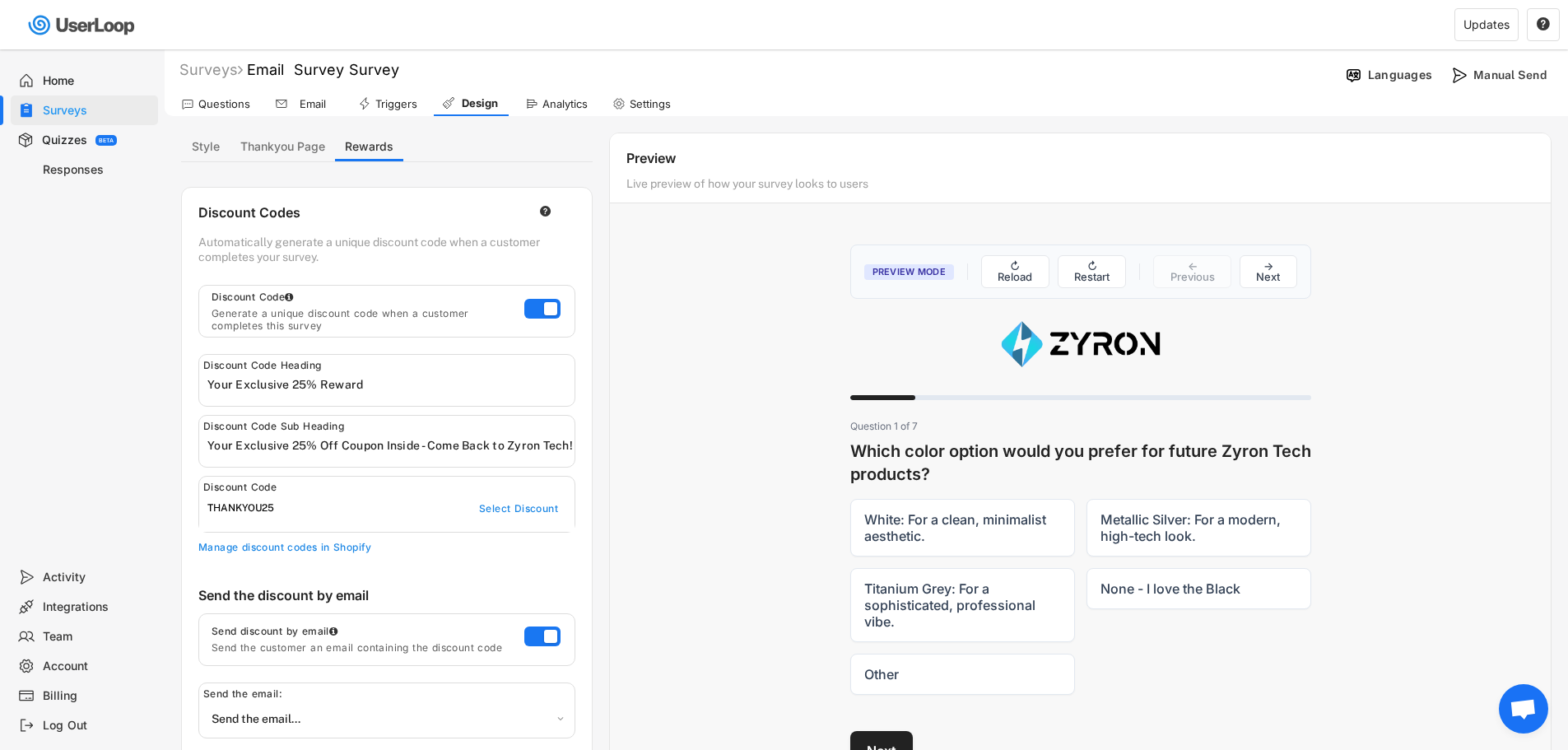
click at [286, 102] on icon at bounding box center [281, 104] width 14 height 14
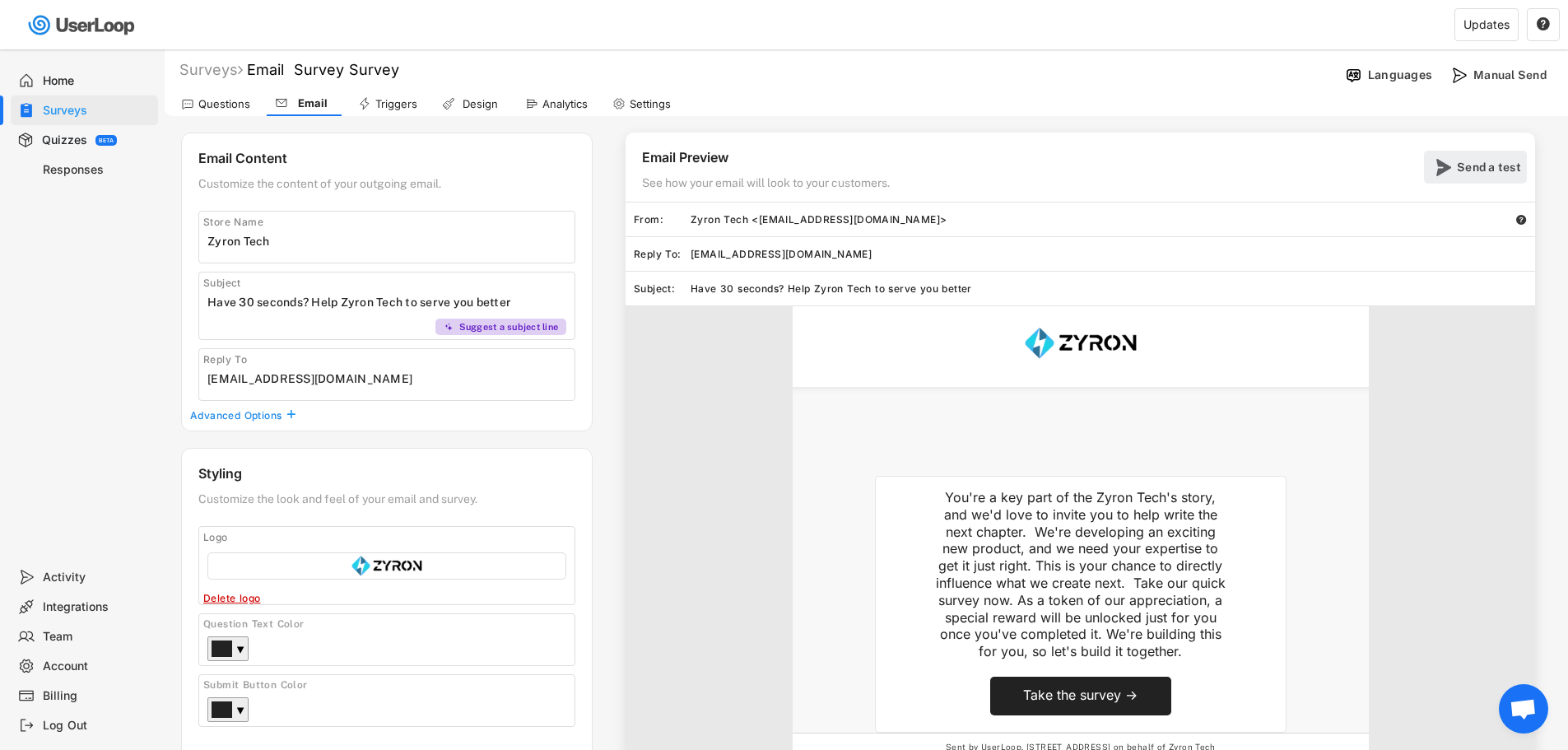
click at [1467, 169] on div "Send a test" at bounding box center [1490, 167] width 66 height 14
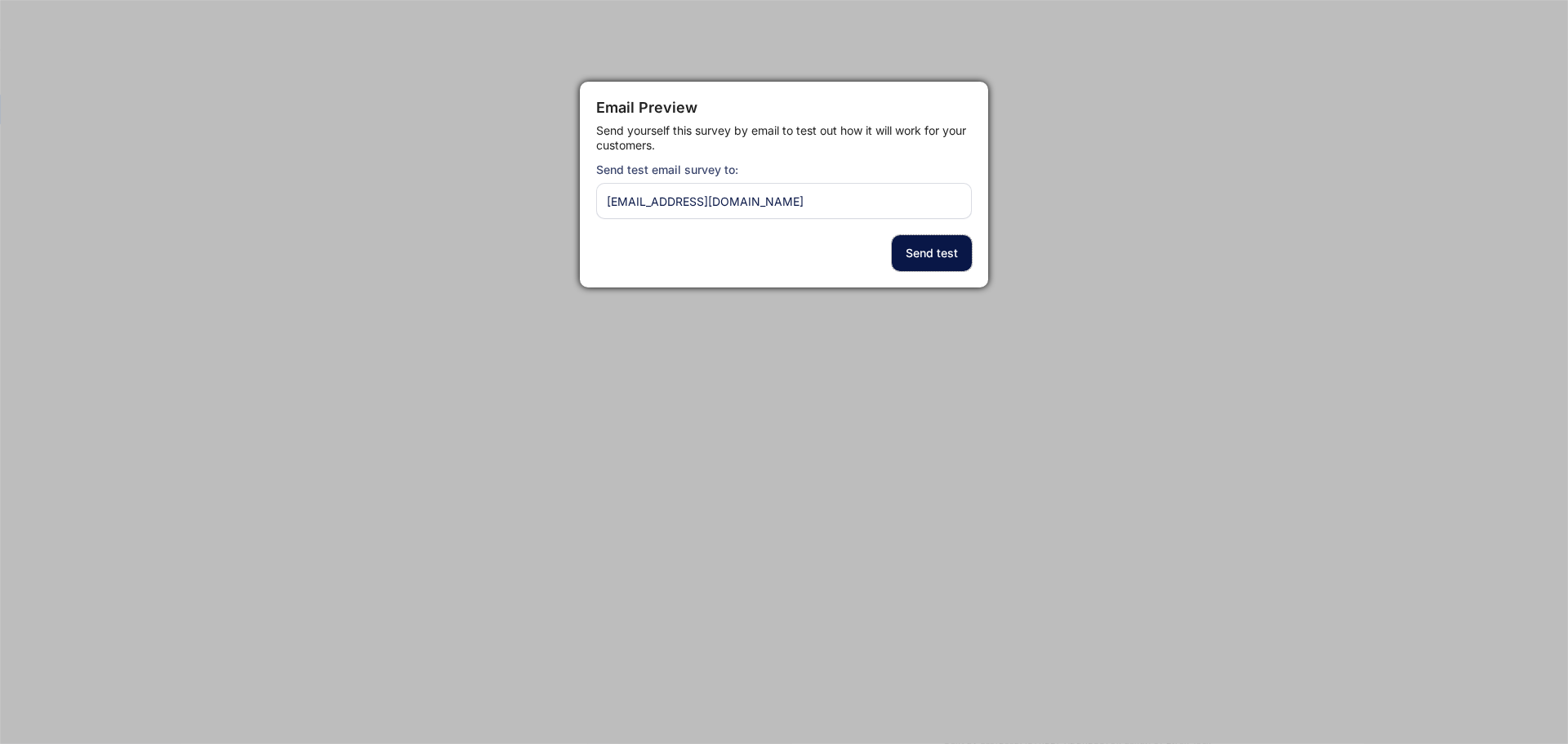
click at [933, 253] on button "Send test" at bounding box center [932, 253] width 80 height 36
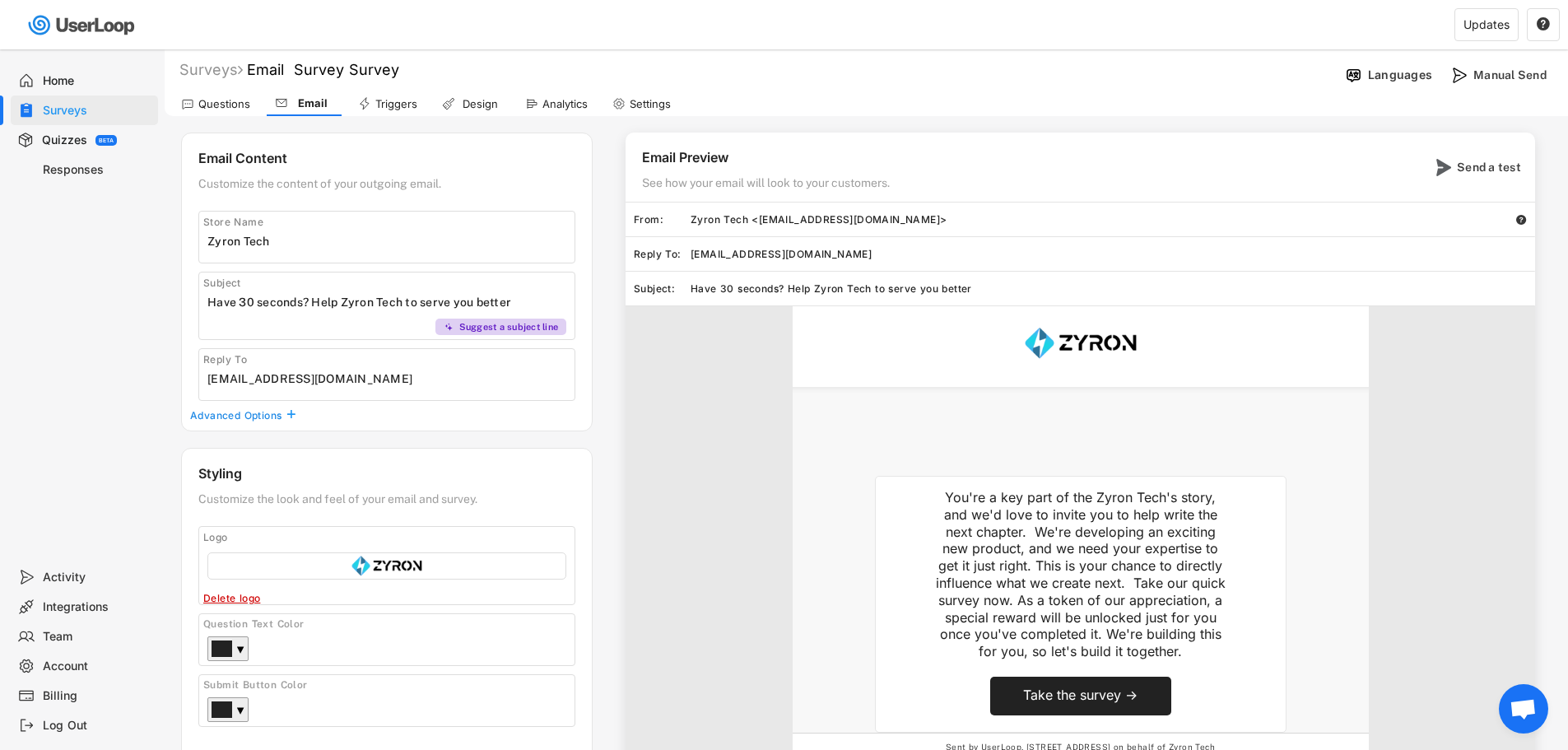
click at [481, 104] on div "Design" at bounding box center [480, 104] width 41 height 14
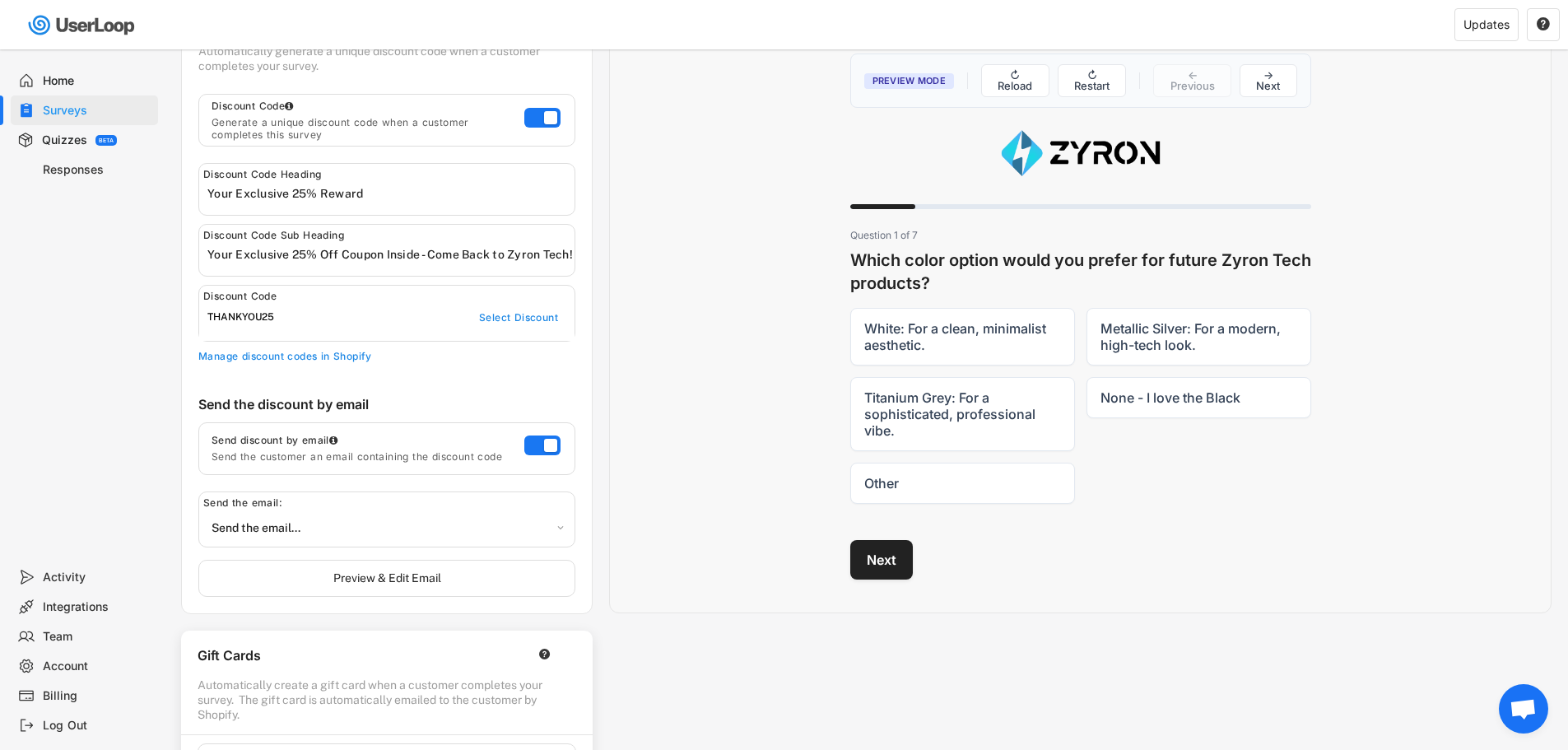
scroll to position [82, 0]
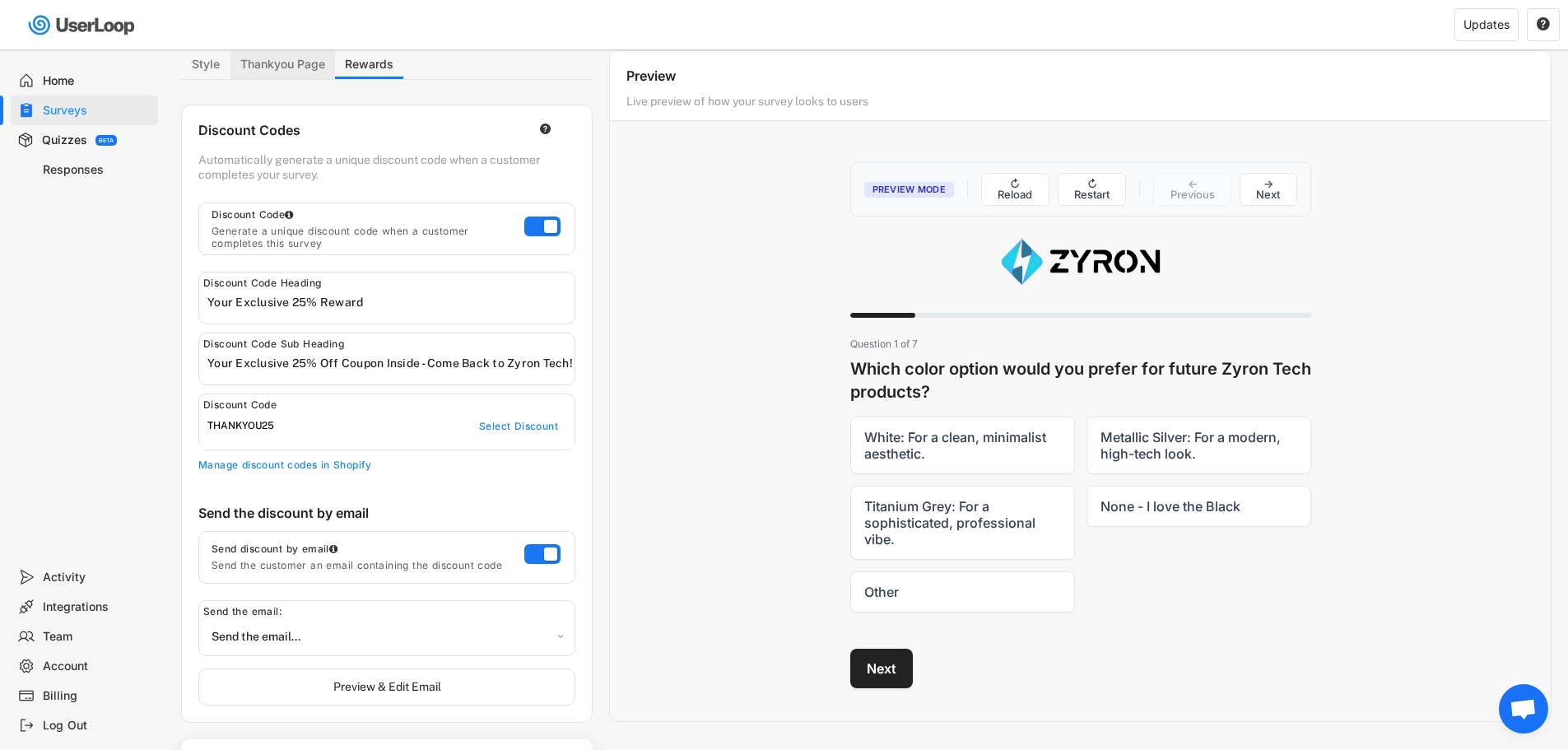
click at [293, 72] on button "Thankyou Page" at bounding box center [283, 65] width 104 height 29
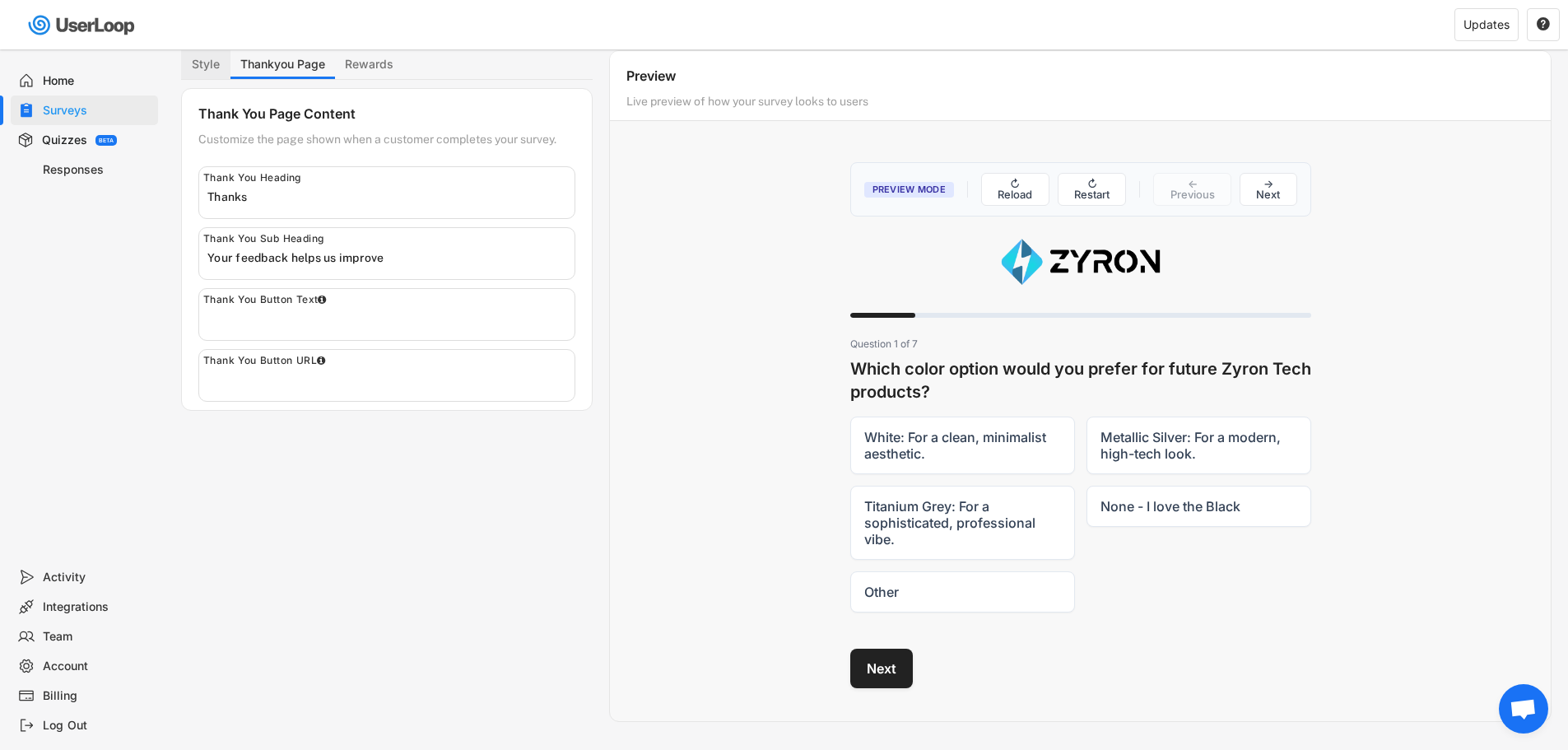
click at [198, 73] on button "Style" at bounding box center [205, 65] width 50 height 29
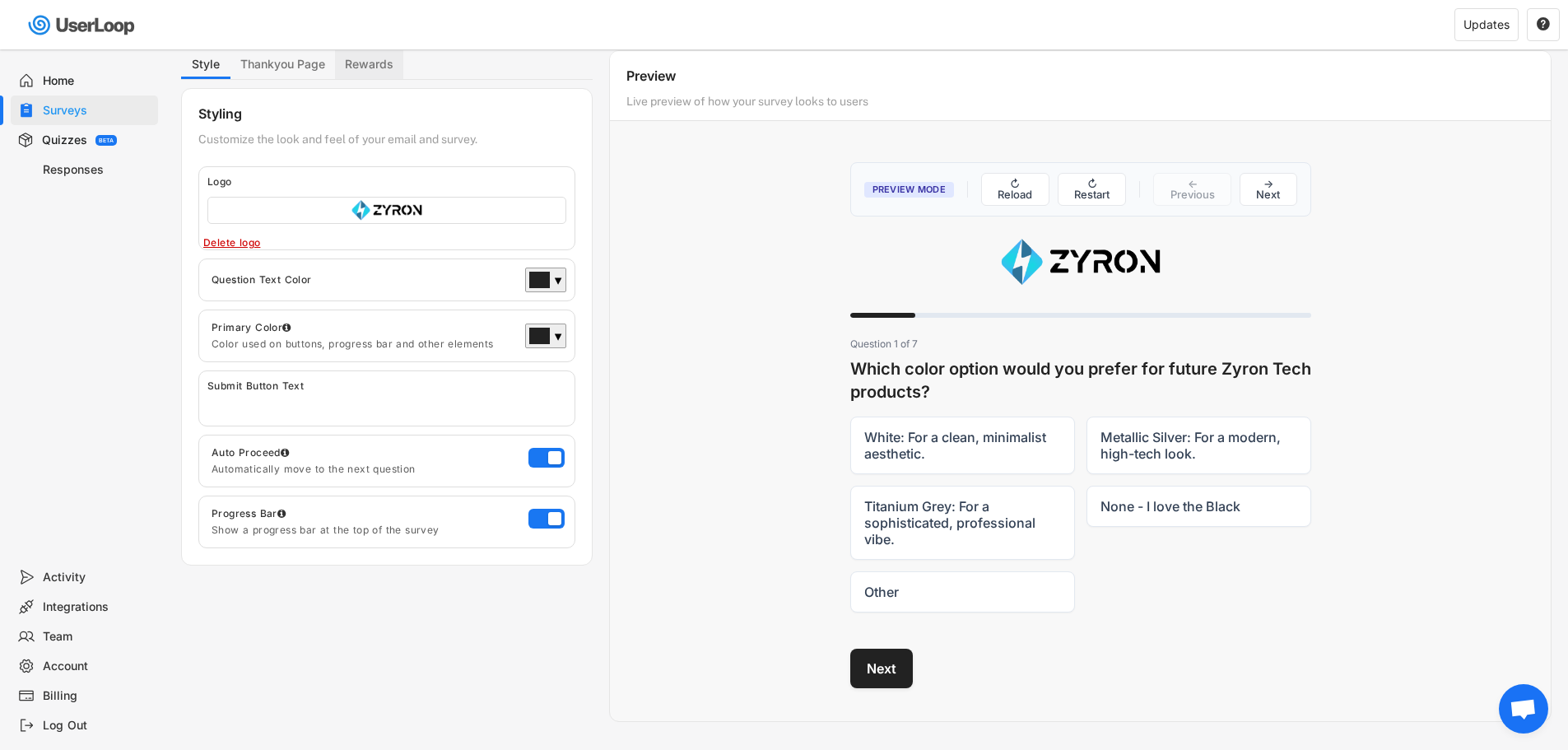
click at [365, 59] on button "Rewards" at bounding box center [369, 65] width 68 height 29
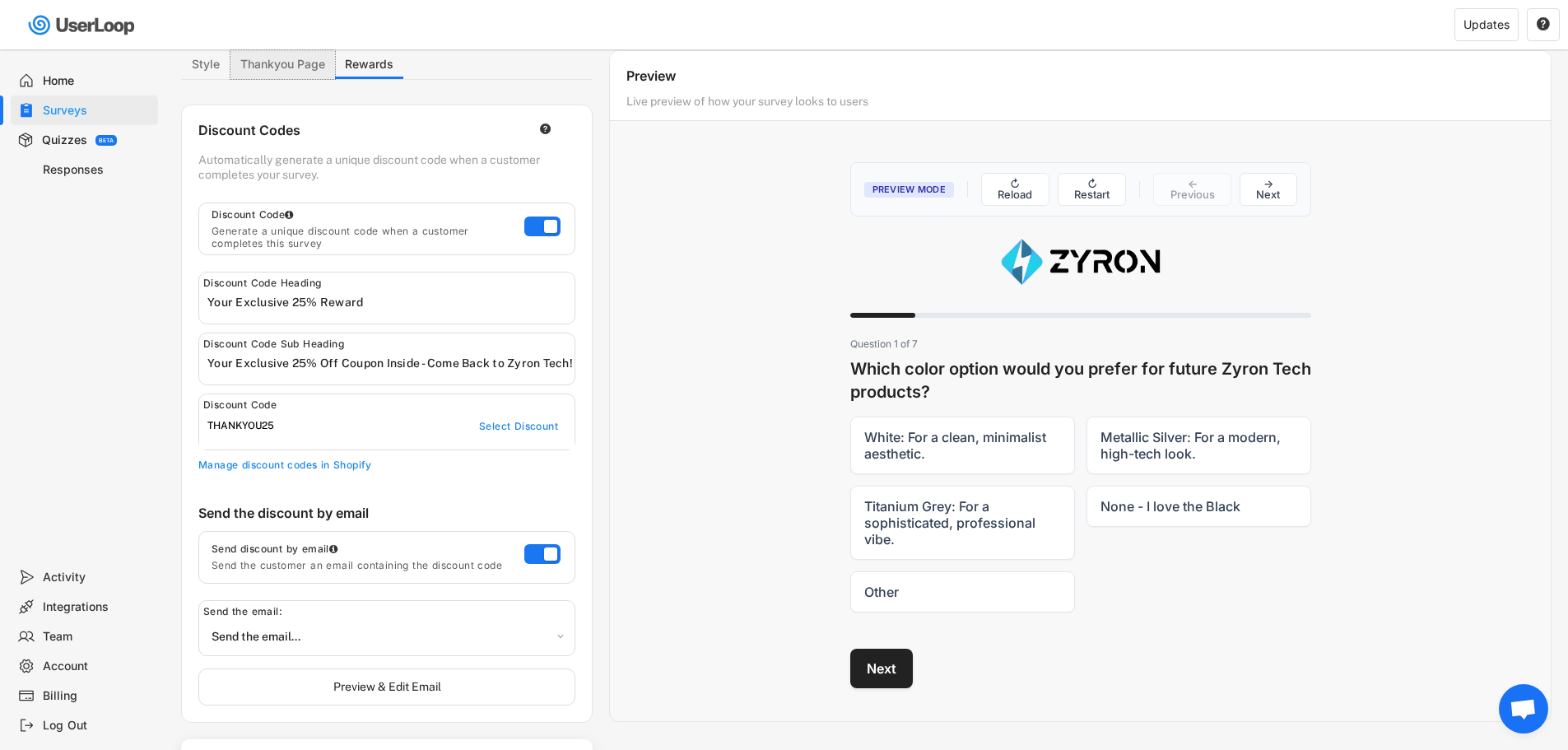
click at [262, 77] on button "Thankyou Page" at bounding box center [283, 65] width 104 height 29
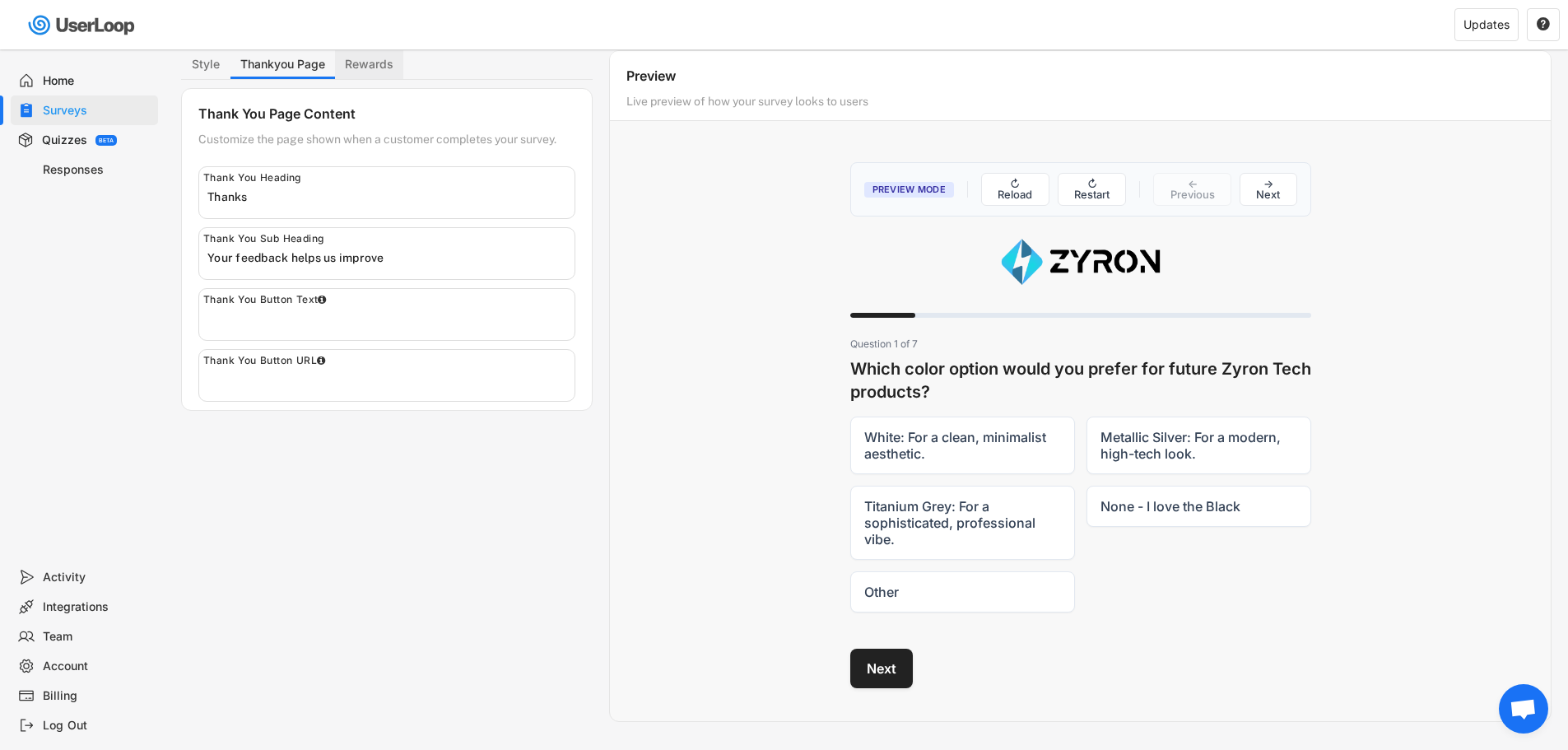
click at [381, 68] on button "Rewards" at bounding box center [369, 65] width 68 height 29
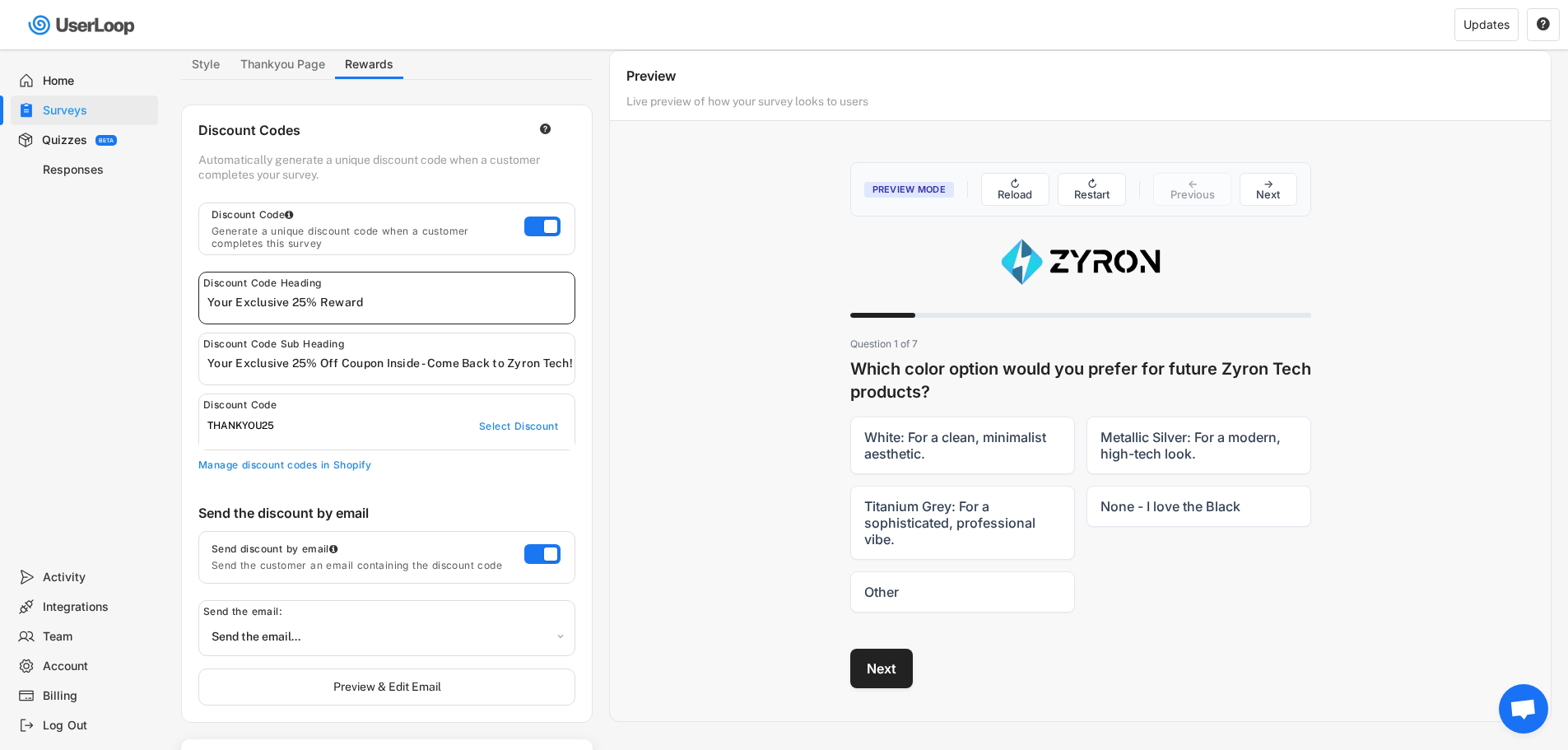
click at [309, 302] on input "input" at bounding box center [391, 302] width 367 height 24
type input "Here's your special reward"
drag, startPoint x: 384, startPoint y: 360, endPoint x: 418, endPoint y: 367, distance: 34.7
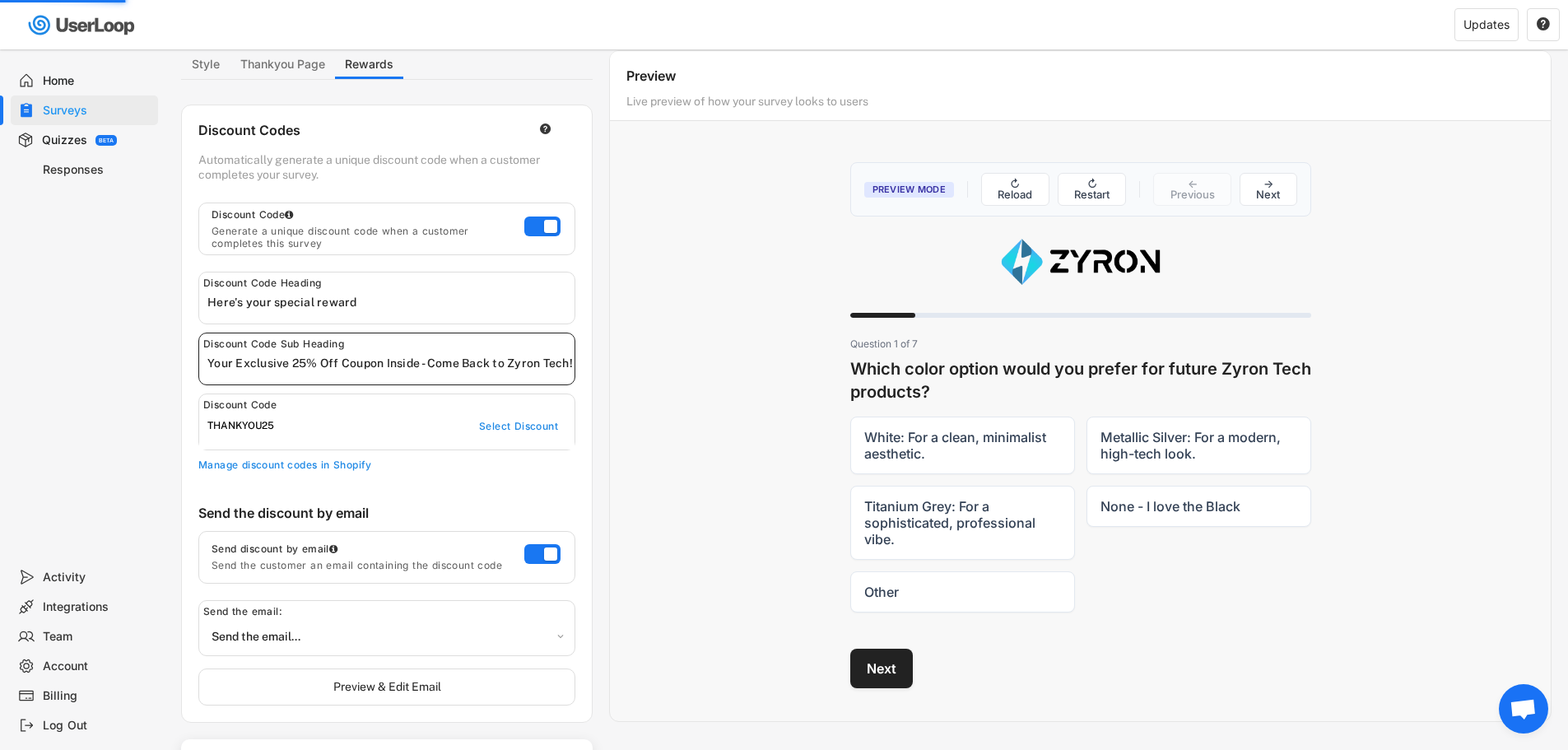
click at [418, 367] on input "input" at bounding box center [391, 363] width 367 height 24
type input "Your Exclusive 25% Off Coupon - Come Back to Zyron Tech!"
click at [274, 71] on button "Thankyou Page" at bounding box center [283, 65] width 104 height 29
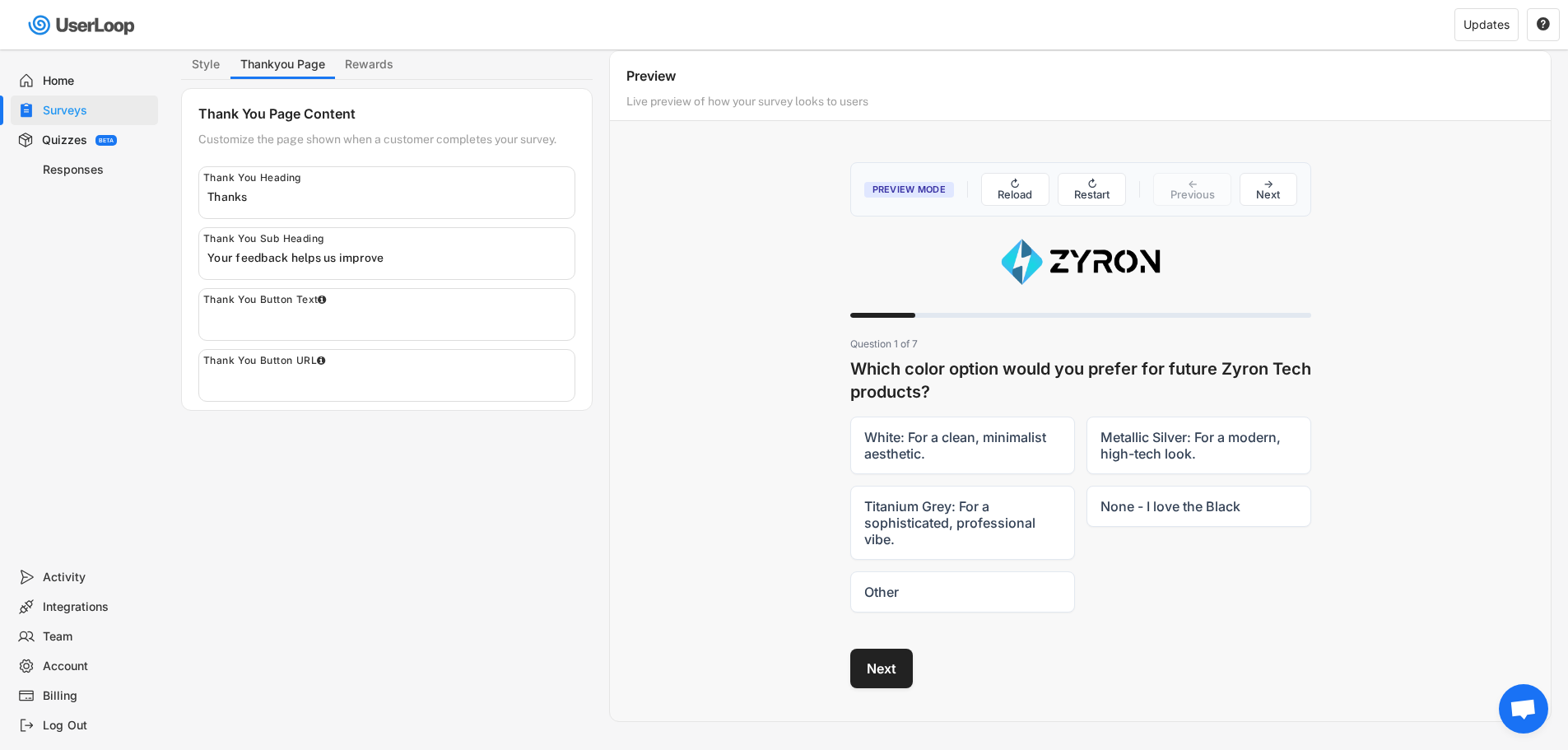
click at [261, 197] on input "input" at bounding box center [391, 196] width 367 height 24
type input "Thank you"
drag, startPoint x: 429, startPoint y: 540, endPoint x: 397, endPoint y: 417, distance: 127.1
click at [428, 540] on div "Style Thankyou Page Rewards Styling Customize the look and feel of your email a…" at bounding box center [866, 386] width 1371 height 672
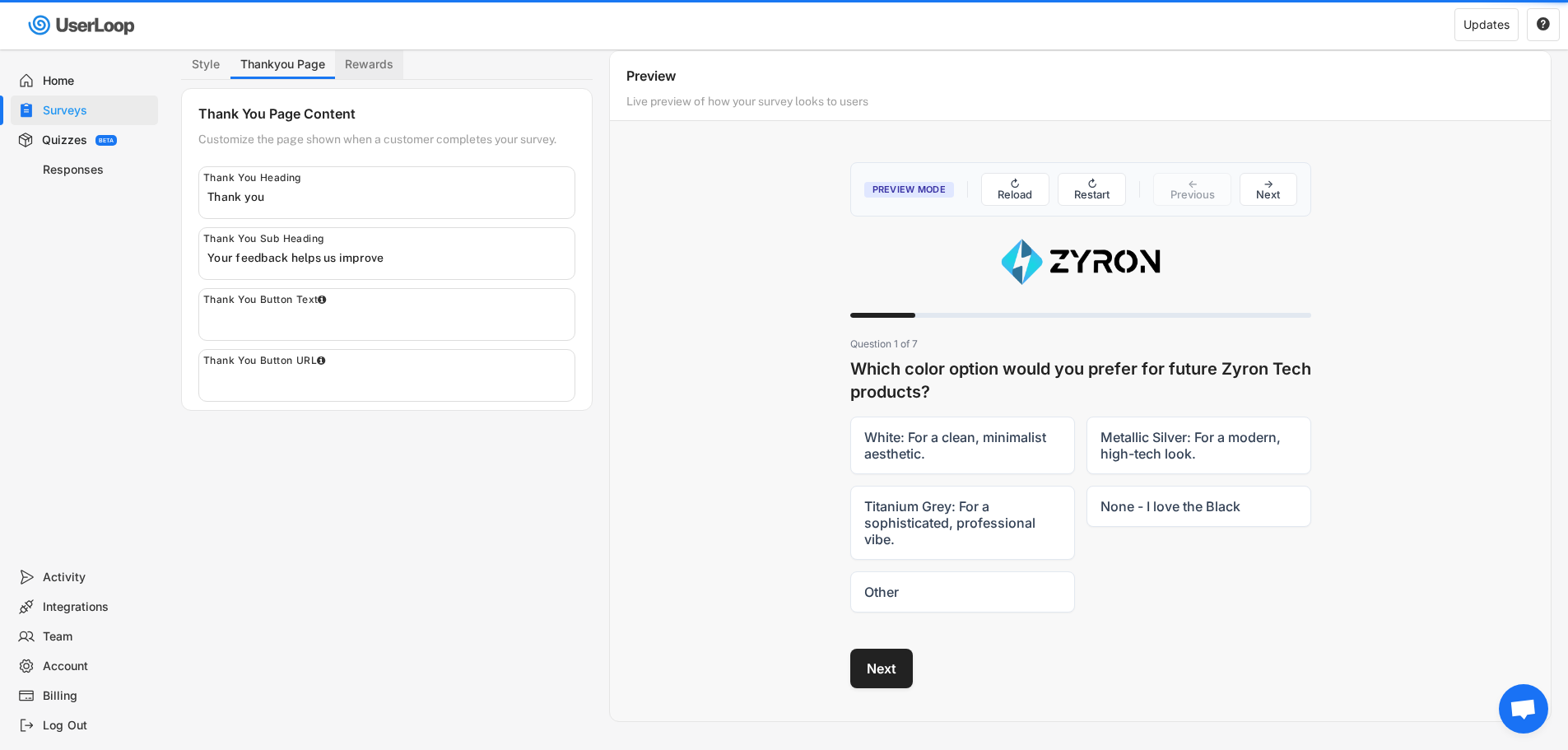
click at [356, 68] on button "Rewards" at bounding box center [369, 65] width 68 height 29
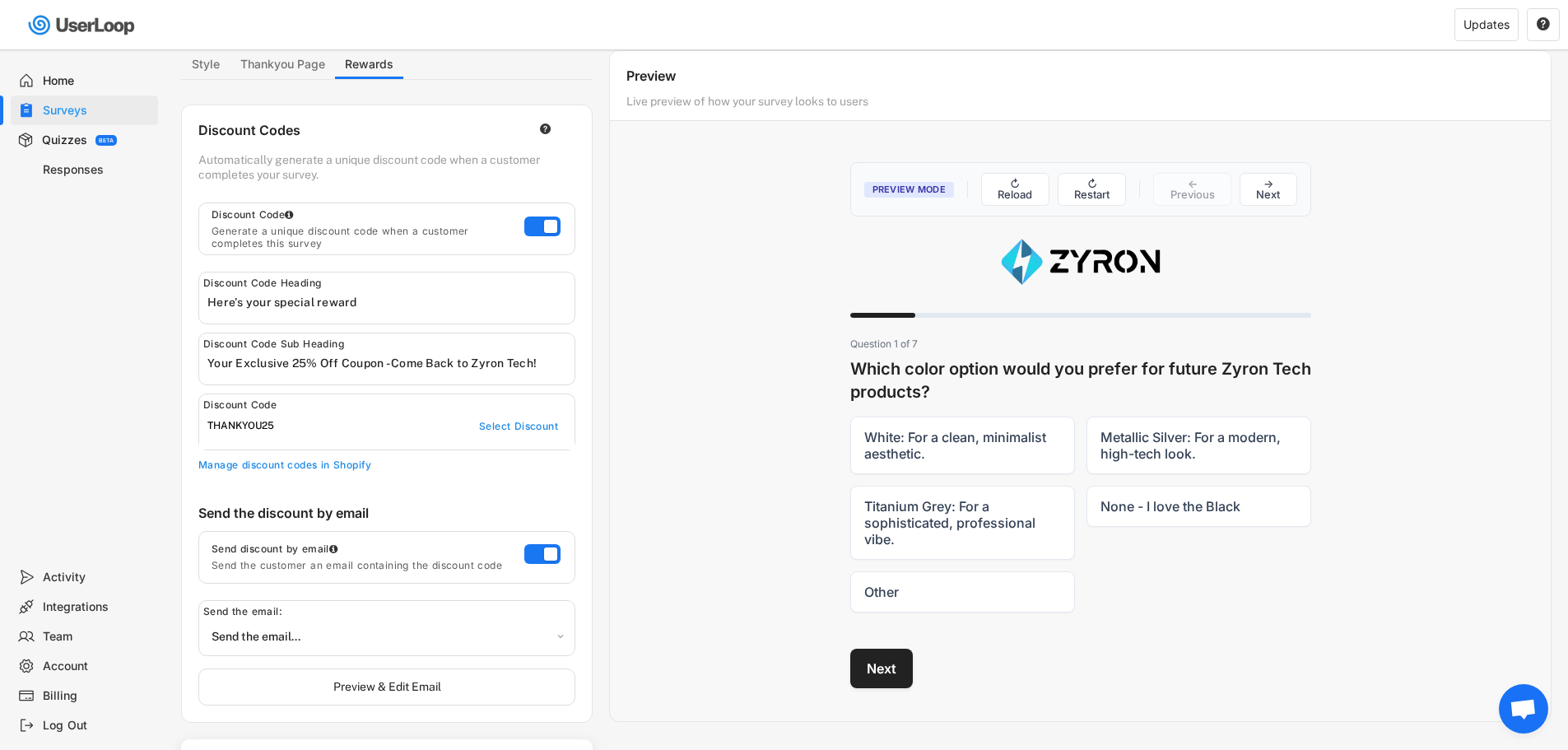
click at [1514, 706] on span "Open chat" at bounding box center [1523, 711] width 27 height 23
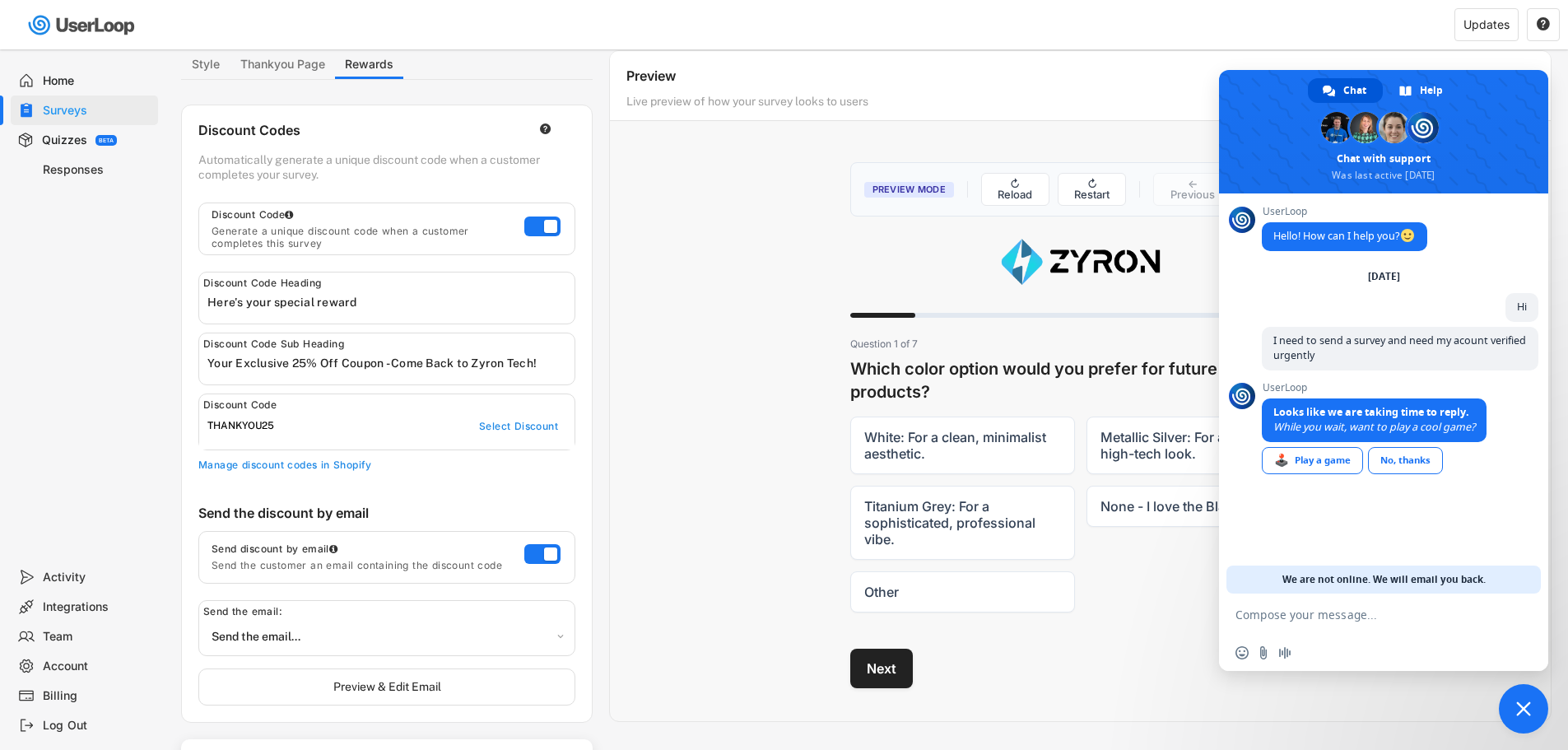
click at [1514, 706] on span "Close chat" at bounding box center [1524, 709] width 50 height 50
